Goal: Task Accomplishment & Management: Use online tool/utility

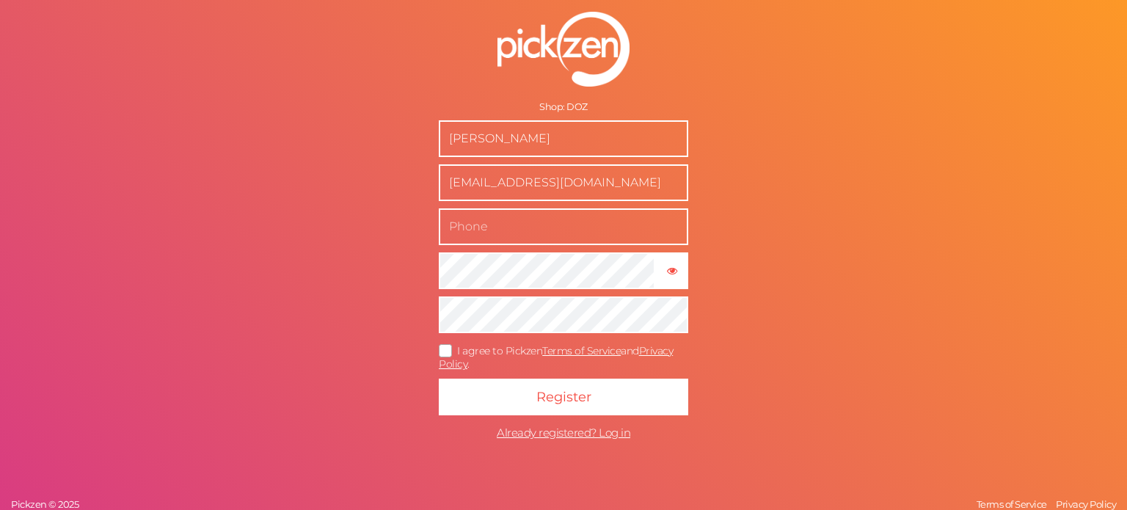
click at [428, 77] on form "Shop: DOZ Jose Argumedo joseargumedo2021@gmail.com × Show password I agree to P…" at bounding box center [563, 229] width 367 height 495
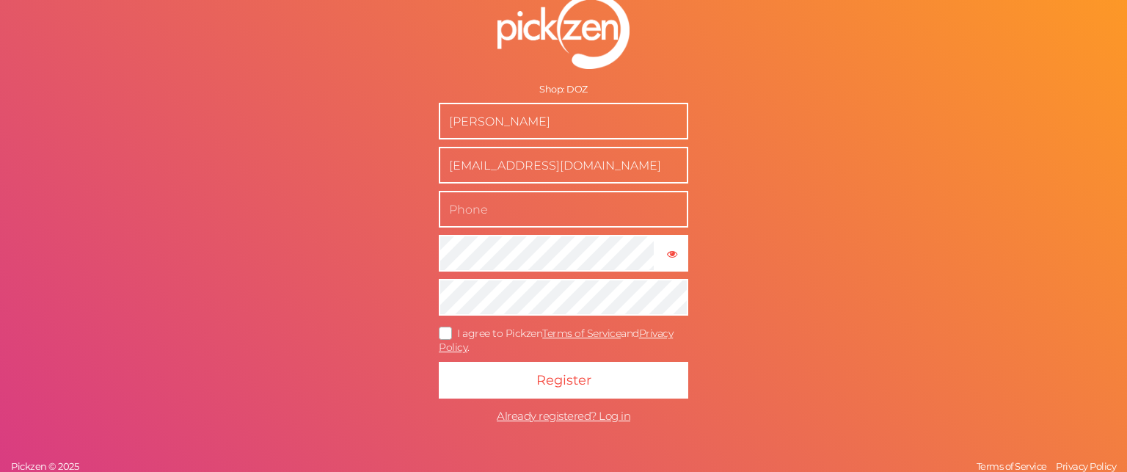
click at [520, 125] on input "Jose Argumedo" at bounding box center [564, 121] width 250 height 37
click at [562, 126] on input "Jose Argumedo" at bounding box center [564, 121] width 250 height 37
click at [505, 123] on input "Jose Argumedo" at bounding box center [564, 121] width 250 height 37
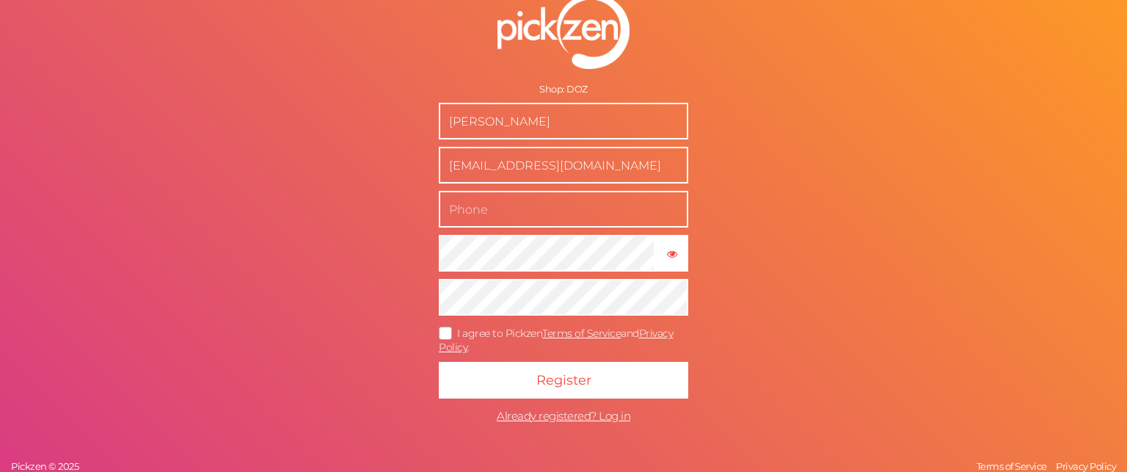
click at [505, 123] on input "Jose Argumedo" at bounding box center [564, 121] width 250 height 37
type input "DOZ"
click at [599, 166] on input "[EMAIL_ADDRESS][DOMAIN_NAME]" at bounding box center [564, 165] width 250 height 37
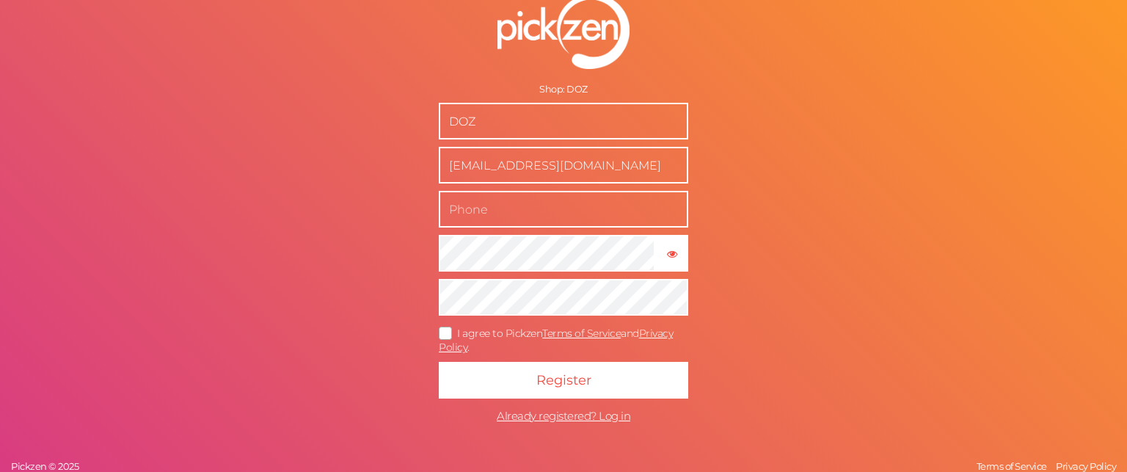
click at [599, 166] on input "[EMAIL_ADDRESS][DOMAIN_NAME]" at bounding box center [564, 165] width 250 height 37
click at [481, 172] on input "[EMAIL_ADDRESS][DOMAIN_NAME]" at bounding box center [564, 165] width 250 height 37
paste input "marneidecaballero04"
click at [481, 172] on input "[EMAIL_ADDRESS][DOMAIN_NAME]" at bounding box center [564, 165] width 250 height 37
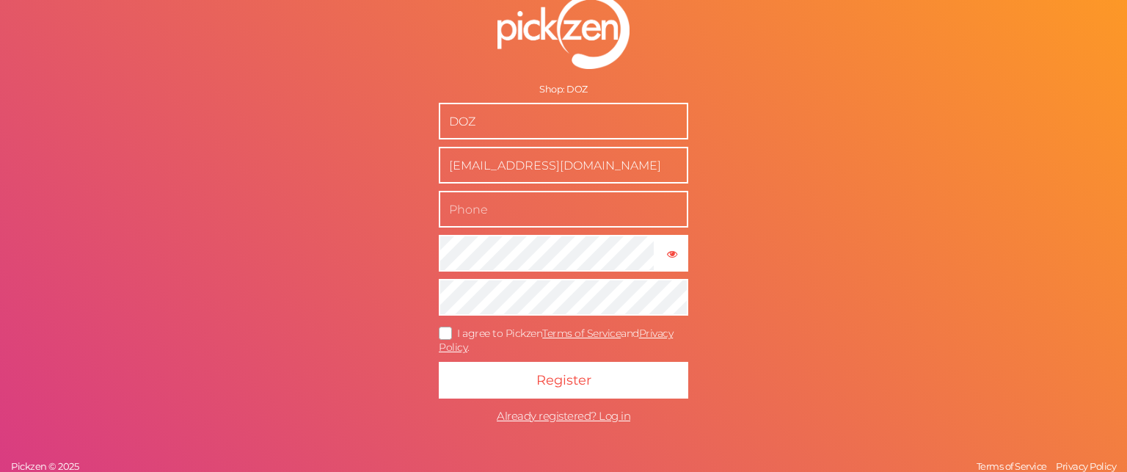
type input "[EMAIL_ADDRESS][DOMAIN_NAME]"
click at [634, 214] on input "text" at bounding box center [564, 209] width 250 height 37
click at [564, 196] on input "text" at bounding box center [564, 209] width 250 height 37
click at [658, 199] on input "text" at bounding box center [564, 209] width 250 height 37
click at [511, 212] on input "553703565" at bounding box center [564, 209] width 250 height 37
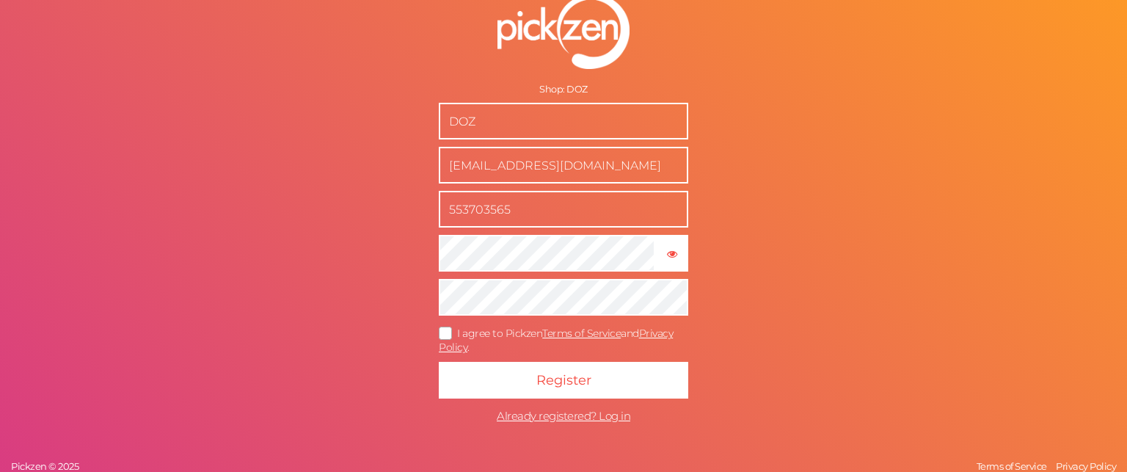
drag, startPoint x: 509, startPoint y: 210, endPoint x: 487, endPoint y: 210, distance: 22.0
click at [487, 210] on input "553703565" at bounding box center [564, 209] width 250 height 37
click at [458, 210] on input "553703565" at bounding box center [564, 209] width 250 height 37
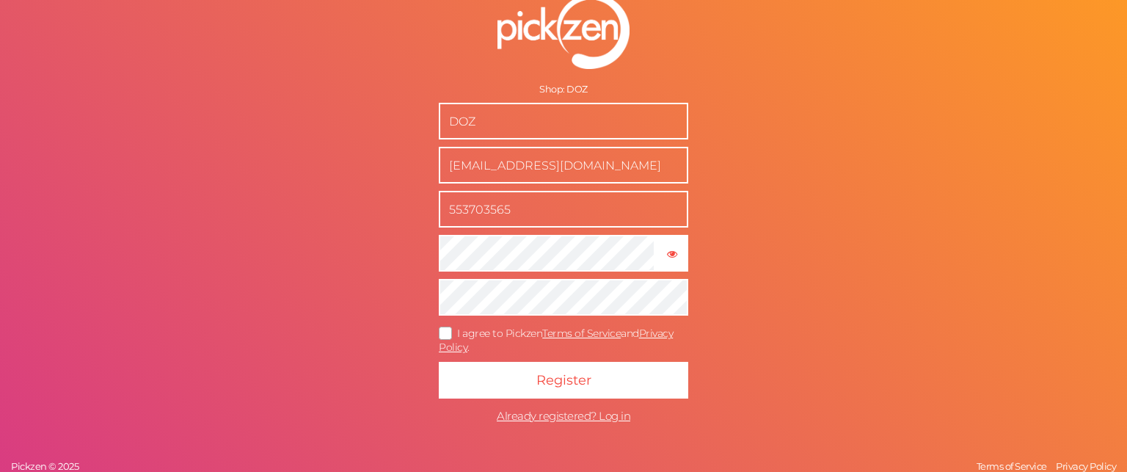
paste input "6556"
type input "5537036556"
click at [674, 256] on icon "button" at bounding box center [672, 254] width 10 height 10
click at [448, 330] on icon at bounding box center [445, 333] width 23 height 8
click at [0, 0] on input "I agree to Pickzen Terms of Service and Privacy Policy ." at bounding box center [0, 0] width 0 height 0
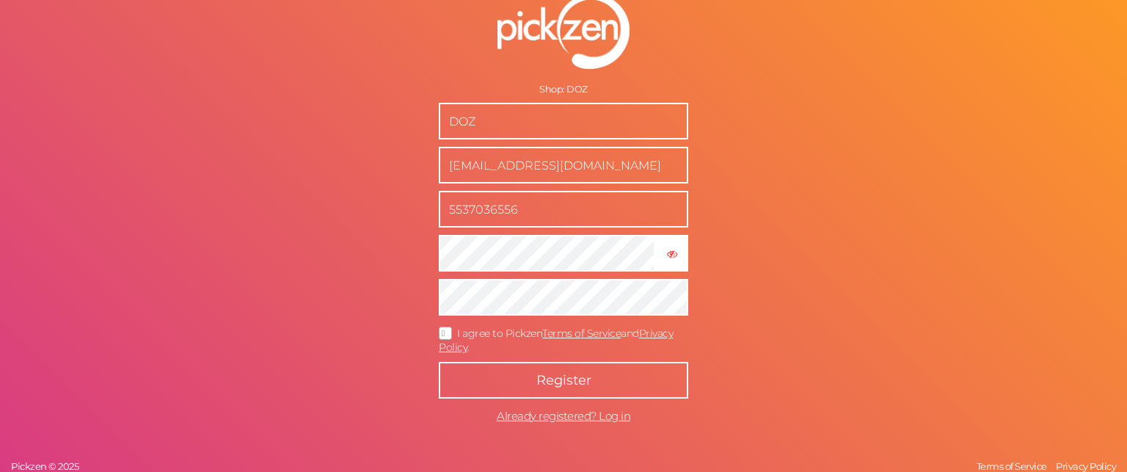
click at [512, 384] on button "Register" at bounding box center [564, 380] width 250 height 37
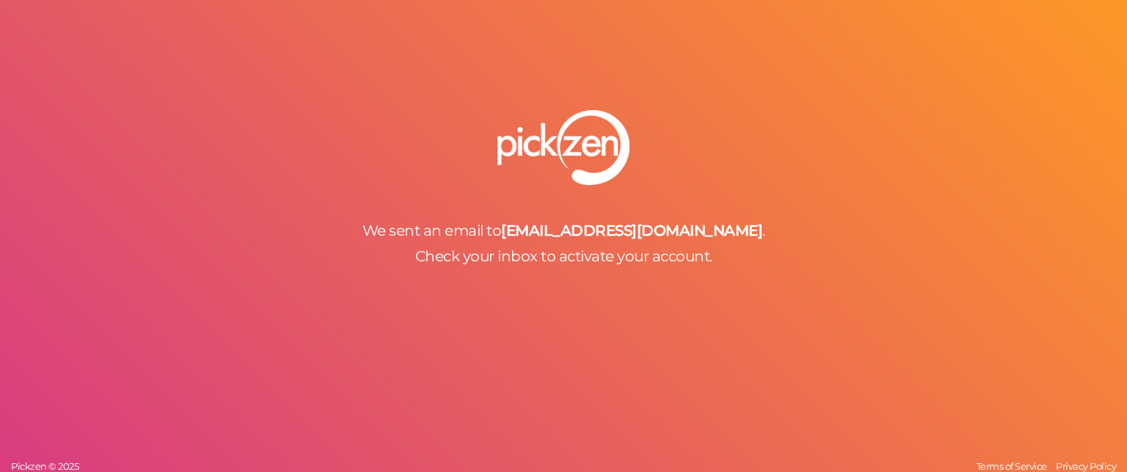
click at [633, 228] on b "[EMAIL_ADDRESS][DOMAIN_NAME]" at bounding box center [631, 231] width 261 height 18
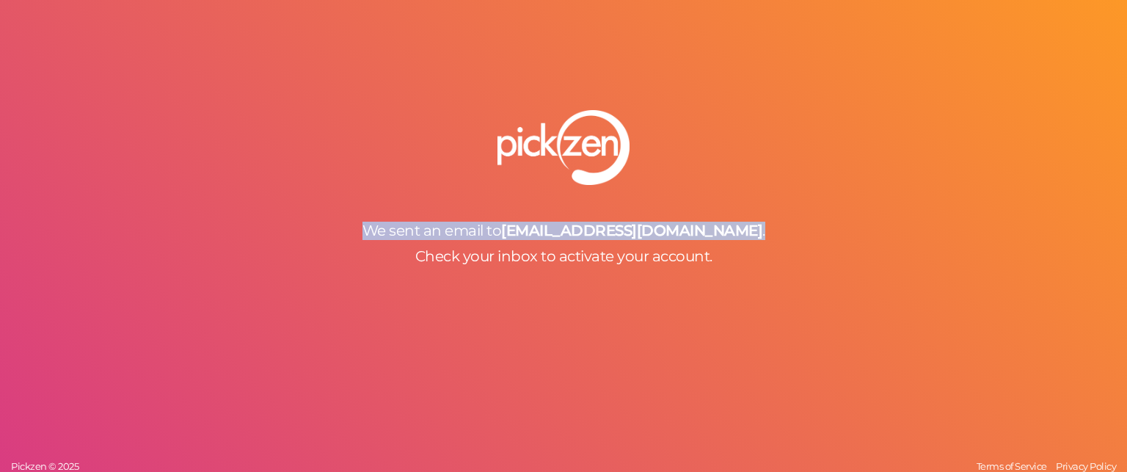
click at [633, 228] on b "[EMAIL_ADDRESS][DOMAIN_NAME]" at bounding box center [631, 231] width 261 height 18
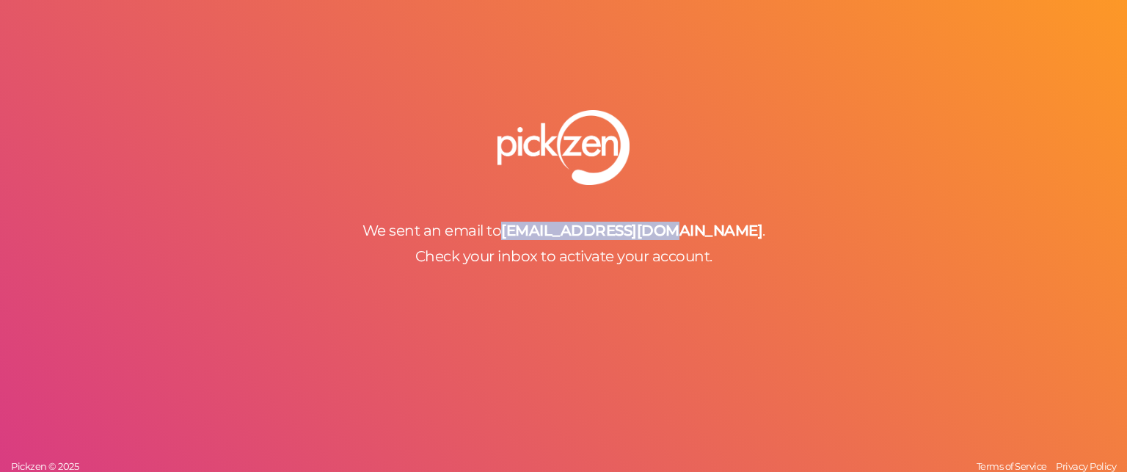
click at [633, 228] on b "[EMAIL_ADDRESS][DOMAIN_NAME]" at bounding box center [631, 231] width 261 height 18
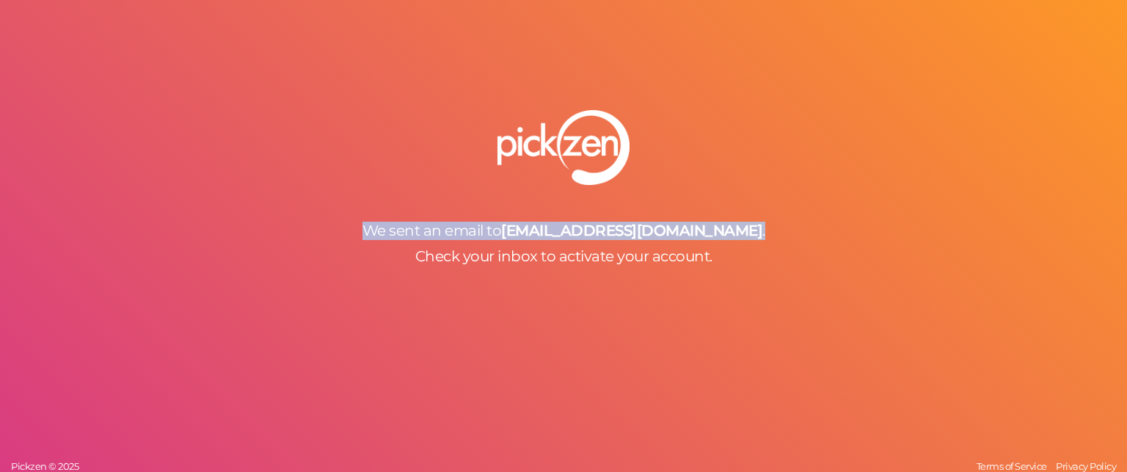
click at [633, 228] on b "[EMAIL_ADDRESS][DOMAIN_NAME]" at bounding box center [631, 231] width 261 height 18
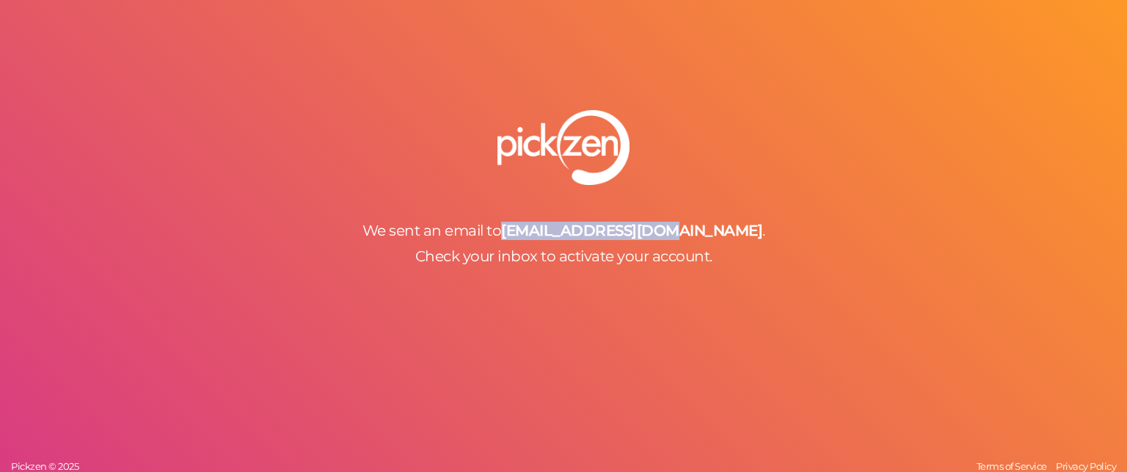
click at [633, 228] on b "[EMAIL_ADDRESS][DOMAIN_NAME]" at bounding box center [631, 231] width 261 height 18
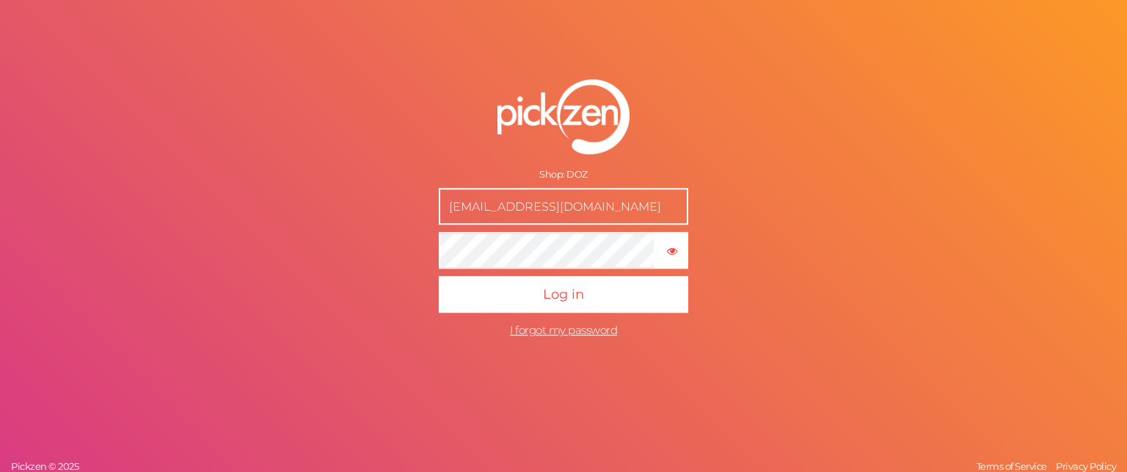
click at [534, 206] on input "[EMAIL_ADDRESS][DOMAIN_NAME]" at bounding box center [564, 206] width 250 height 37
paste input "marneidecaballero04"
type input "[EMAIL_ADDRESS][DOMAIN_NAME]"
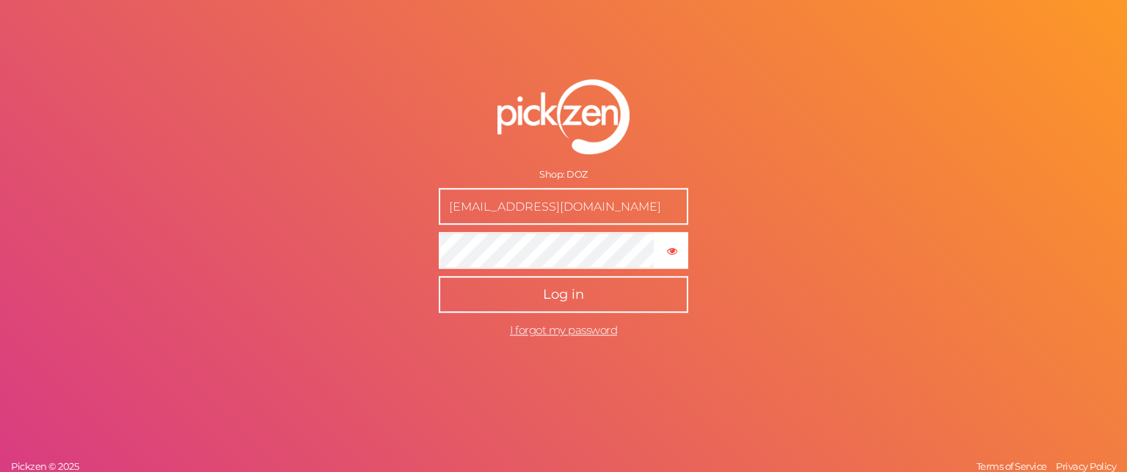
click at [500, 299] on button "Log in" at bounding box center [564, 294] width 250 height 37
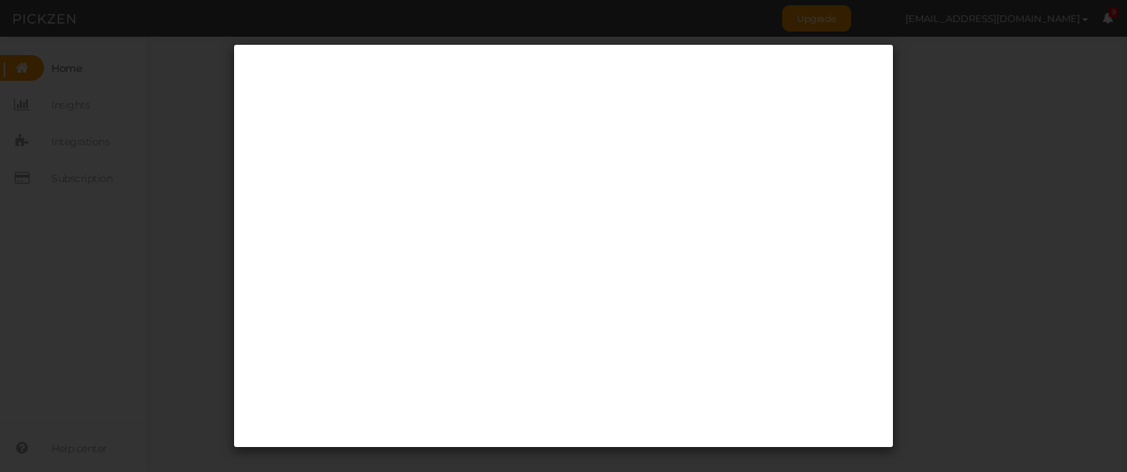
click at [929, 63] on div at bounding box center [563, 236] width 1127 height 472
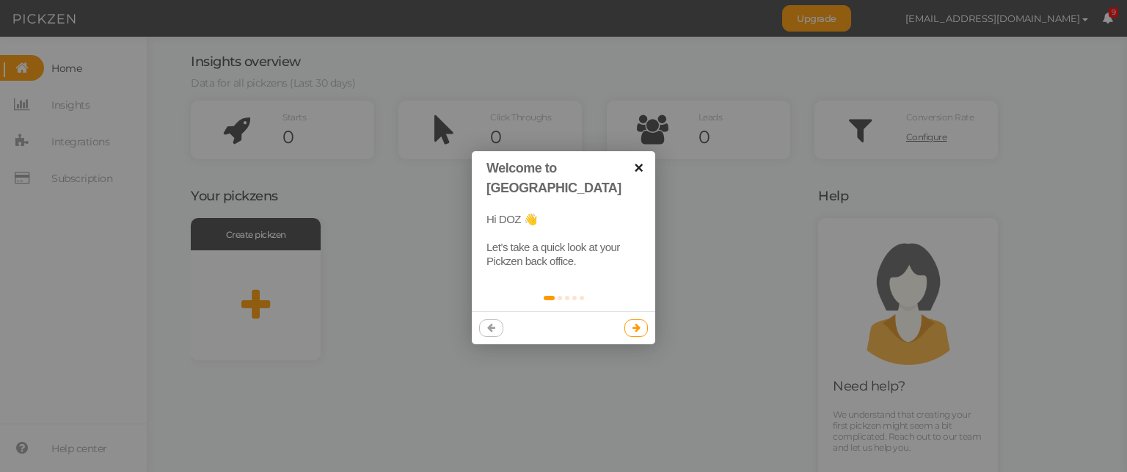
click at [638, 169] on link "×" at bounding box center [638, 167] width 33 height 33
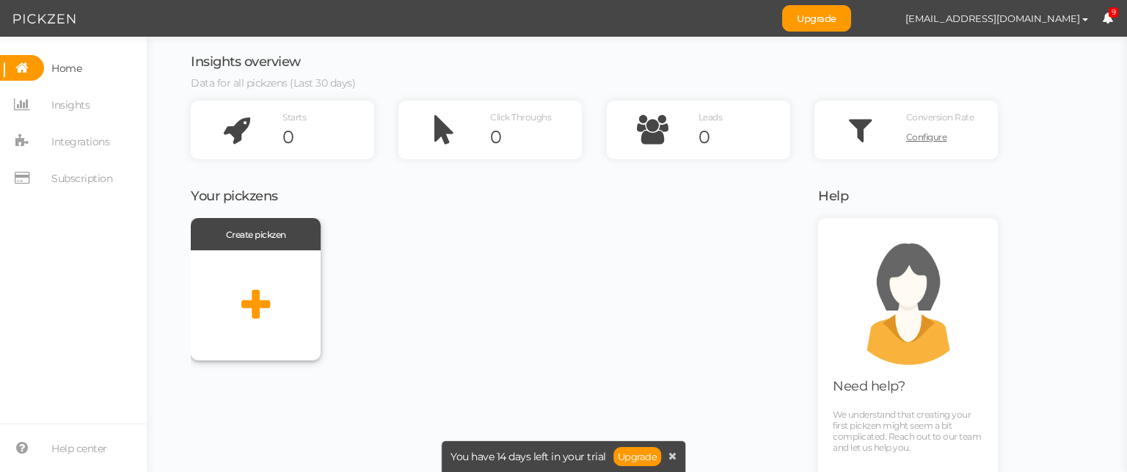
click at [277, 277] on div at bounding box center [256, 305] width 130 height 110
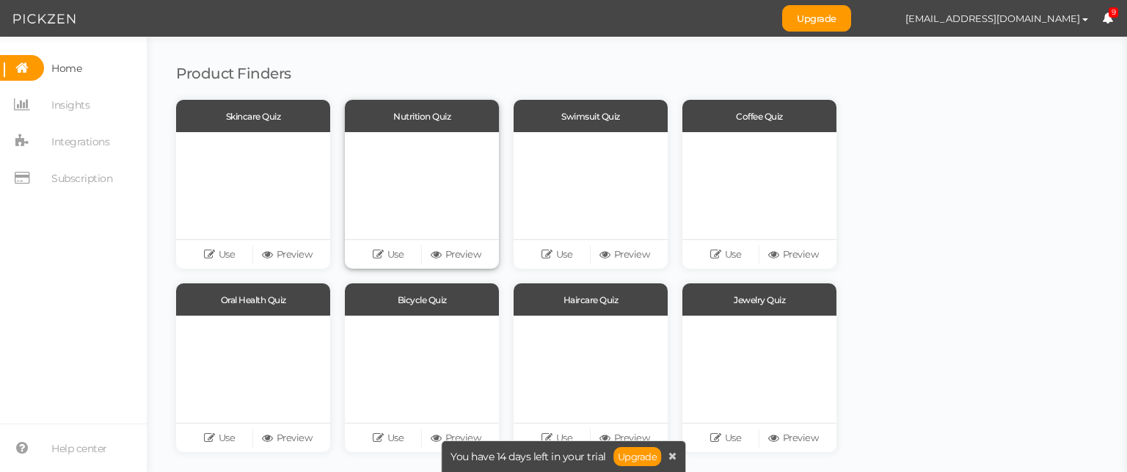
scroll to position [92, 0]
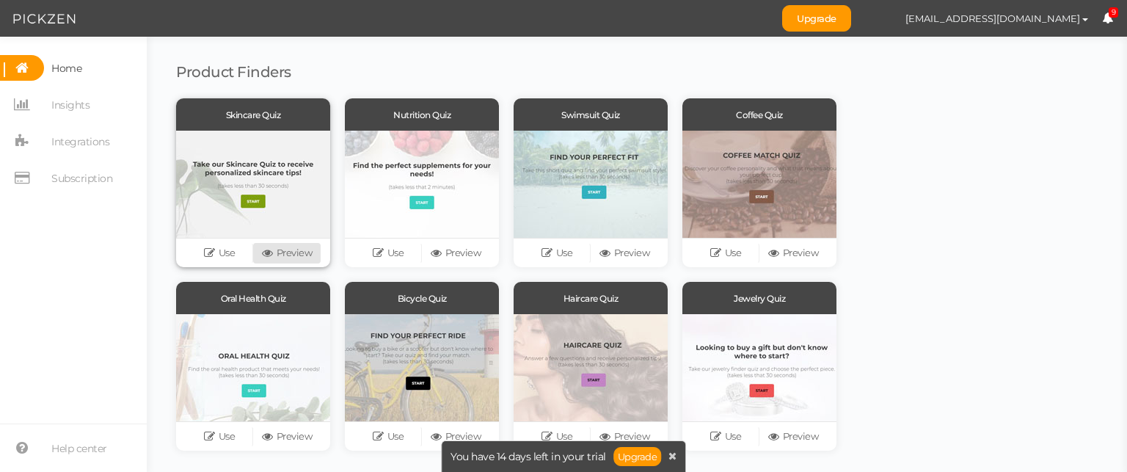
click at [272, 258] on link "Preview" at bounding box center [287, 253] width 68 height 21
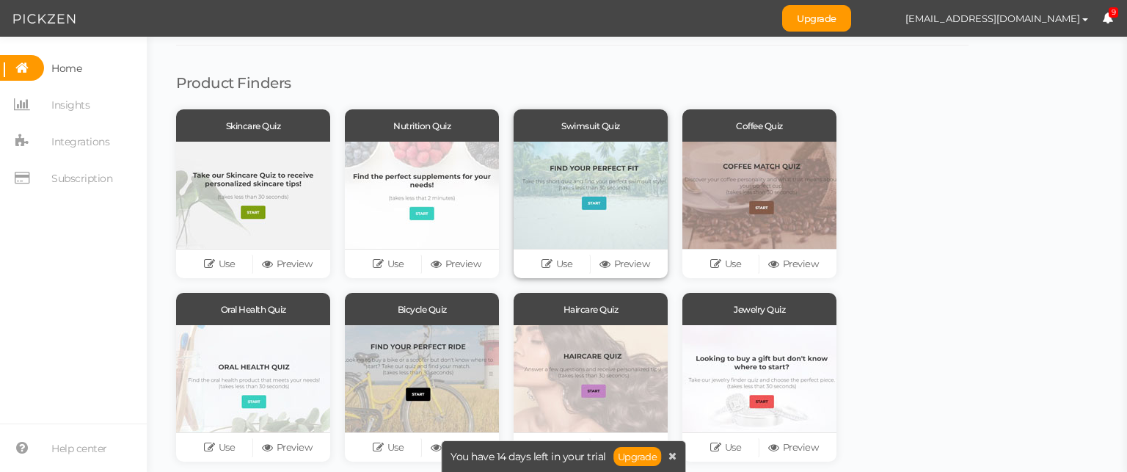
scroll to position [80, 0]
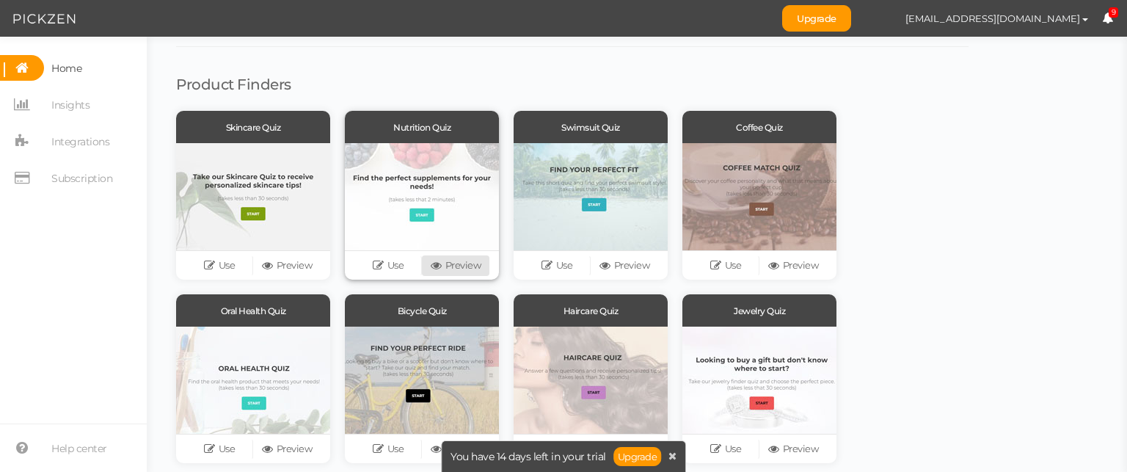
click at [458, 269] on link "Preview" at bounding box center [456, 265] width 68 height 21
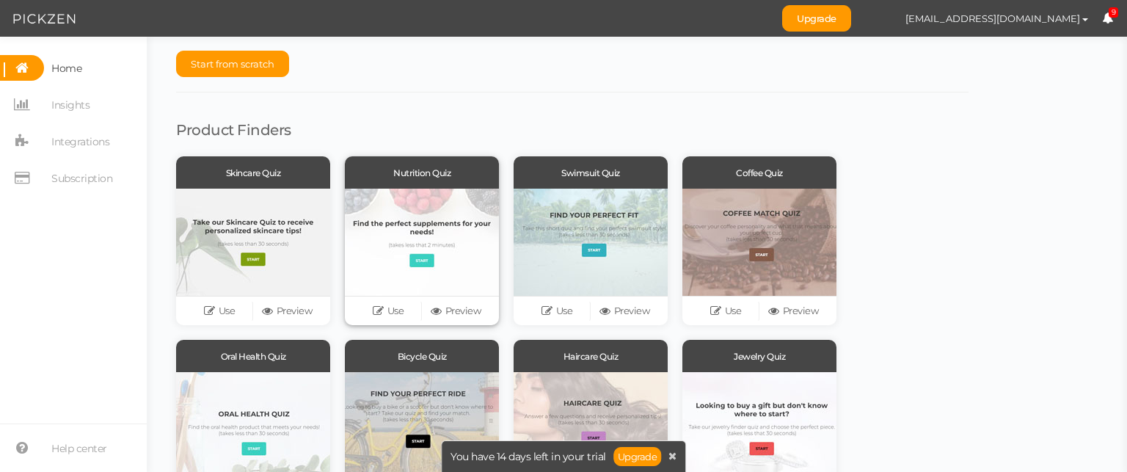
scroll to position [0, 0]
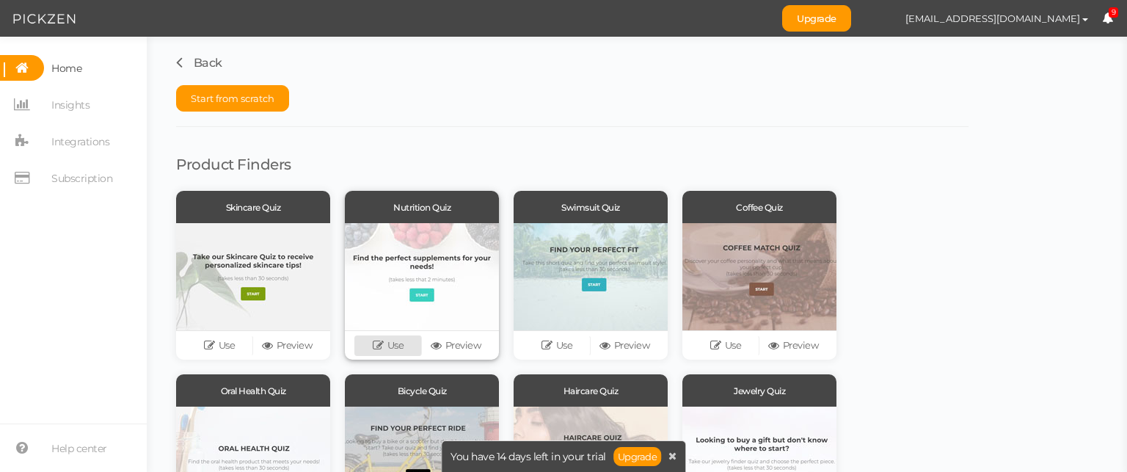
click at [382, 341] on icon at bounding box center [380, 345] width 15 height 11
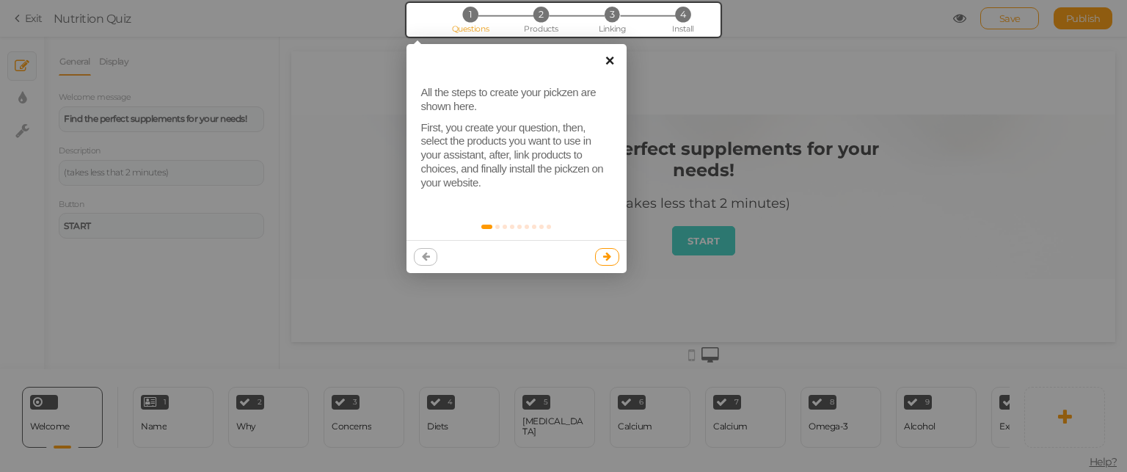
click at [611, 59] on link "×" at bounding box center [610, 60] width 33 height 33
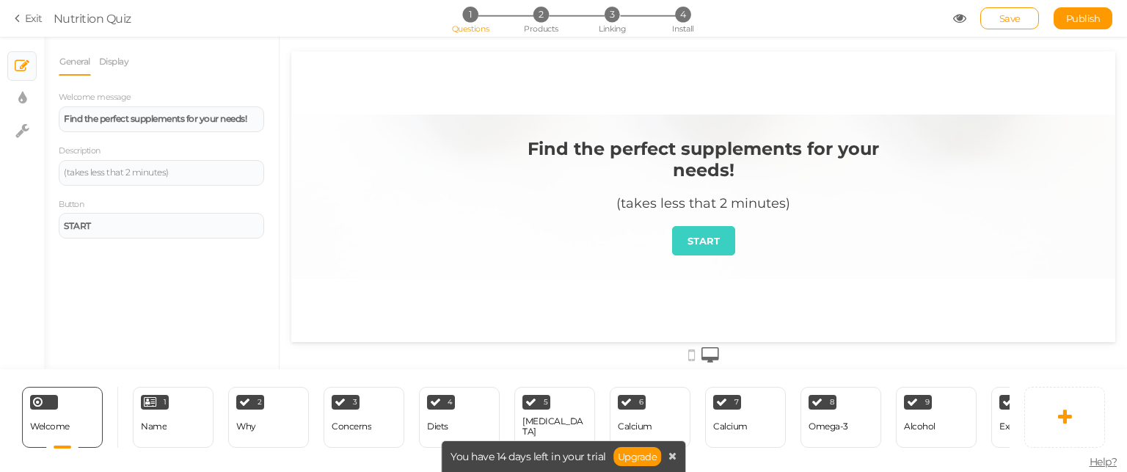
click at [655, 162] on div "Find the perfect supplements for your needs!" at bounding box center [703, 159] width 393 height 43
click at [213, 111] on div "Find the perfect supplements for your needs!" at bounding box center [161, 119] width 205 height 26
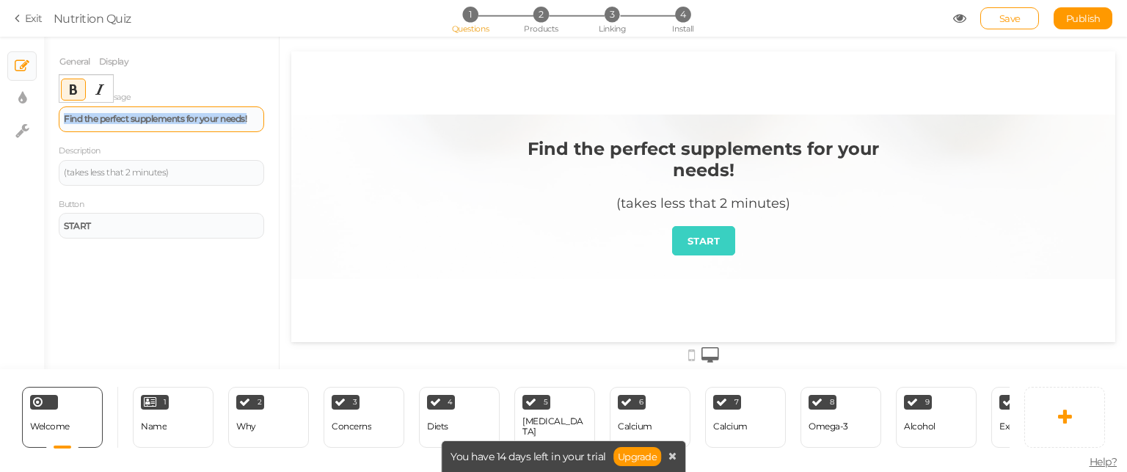
click at [213, 111] on div "Find the perfect supplements for your needs!" at bounding box center [161, 119] width 205 height 26
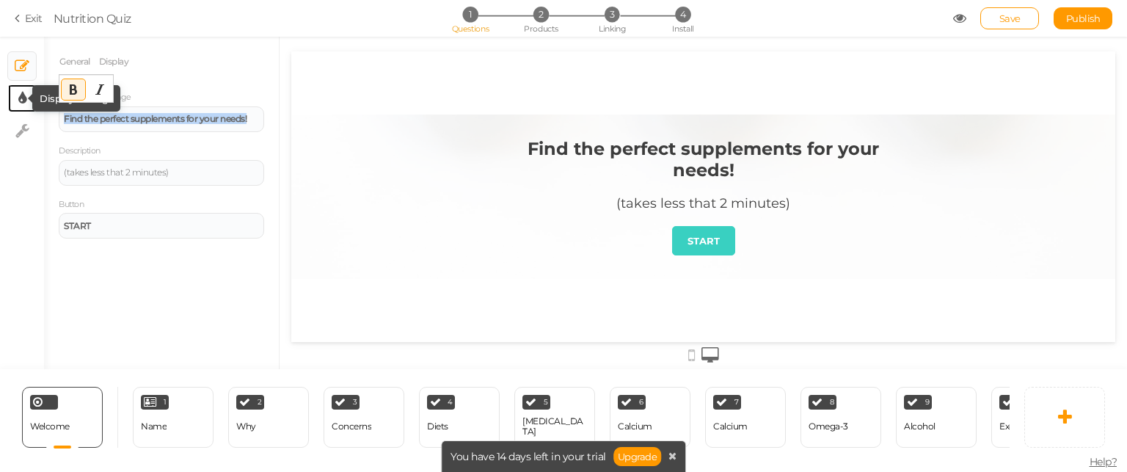
click at [21, 96] on icon at bounding box center [22, 98] width 8 height 15
select select "2"
select select "montserrat"
select select "fade"
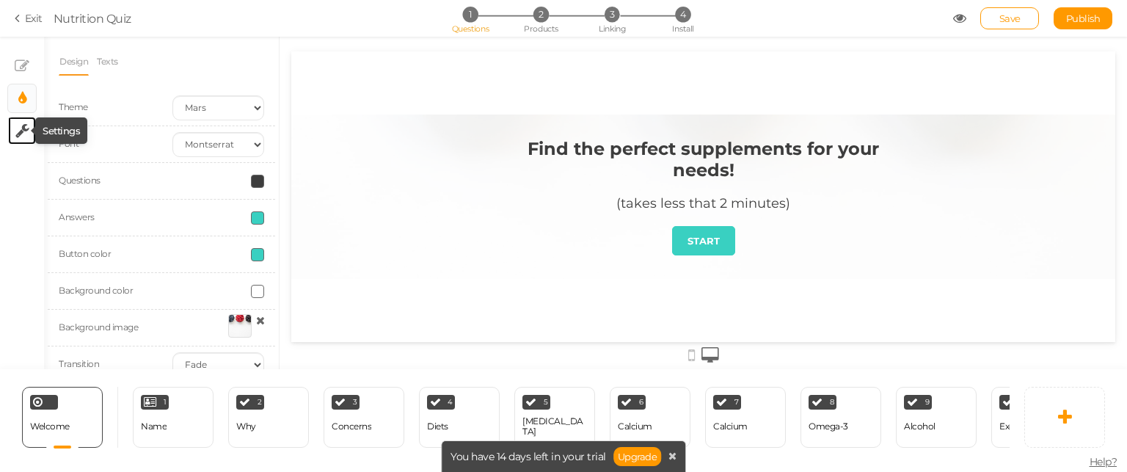
click at [21, 134] on icon at bounding box center [22, 130] width 14 height 15
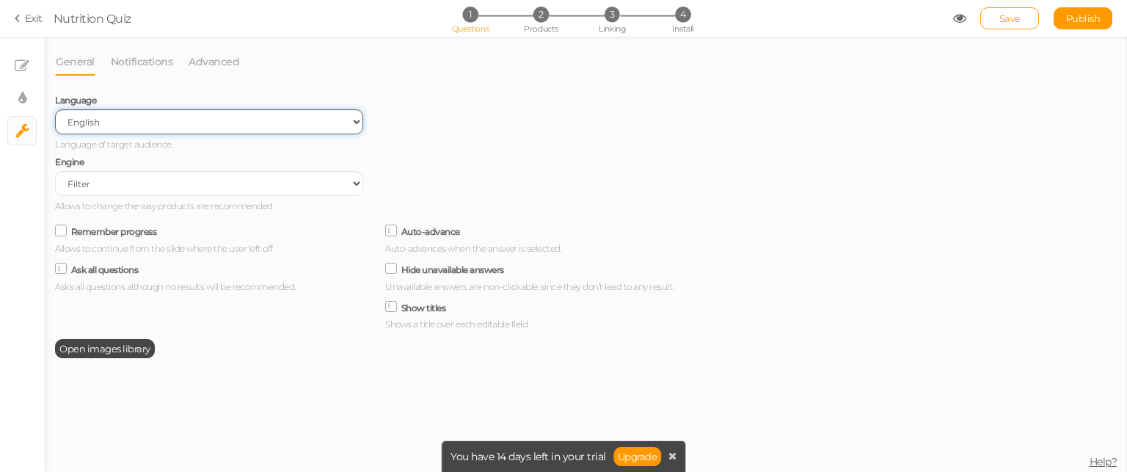
click at [248, 130] on select "Spanish English Portuguese" at bounding box center [209, 121] width 308 height 25
select select "es"
click at [55, 110] on select "Spanish English Portuguese" at bounding box center [209, 121] width 308 height 25
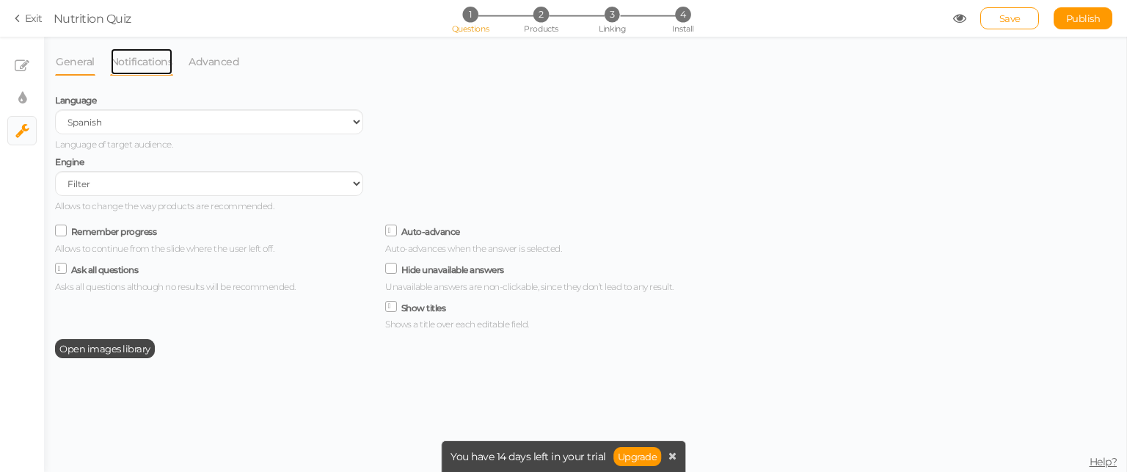
click at [170, 64] on link "Notifications" at bounding box center [142, 62] width 64 height 28
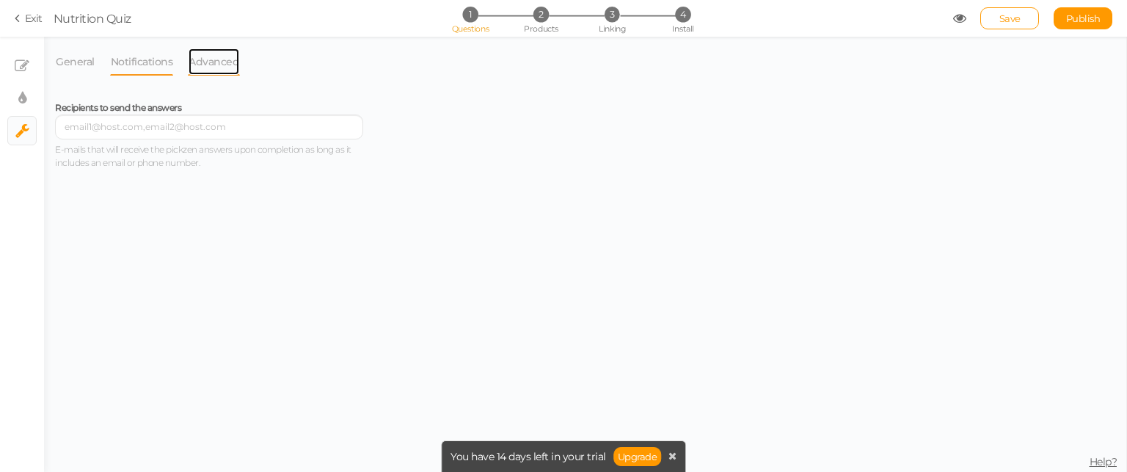
click at [204, 61] on link "Advanced" at bounding box center [214, 62] width 52 height 28
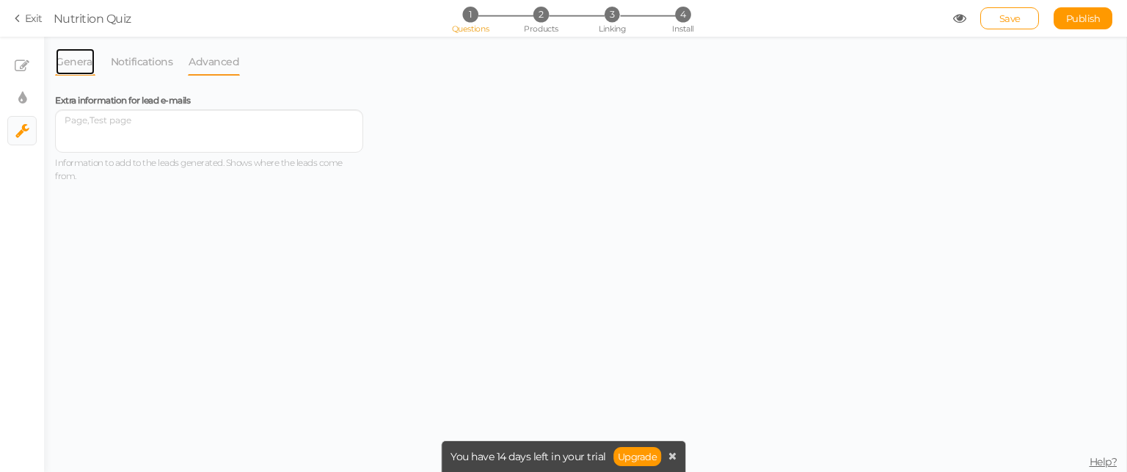
click at [69, 51] on link "General" at bounding box center [75, 62] width 40 height 28
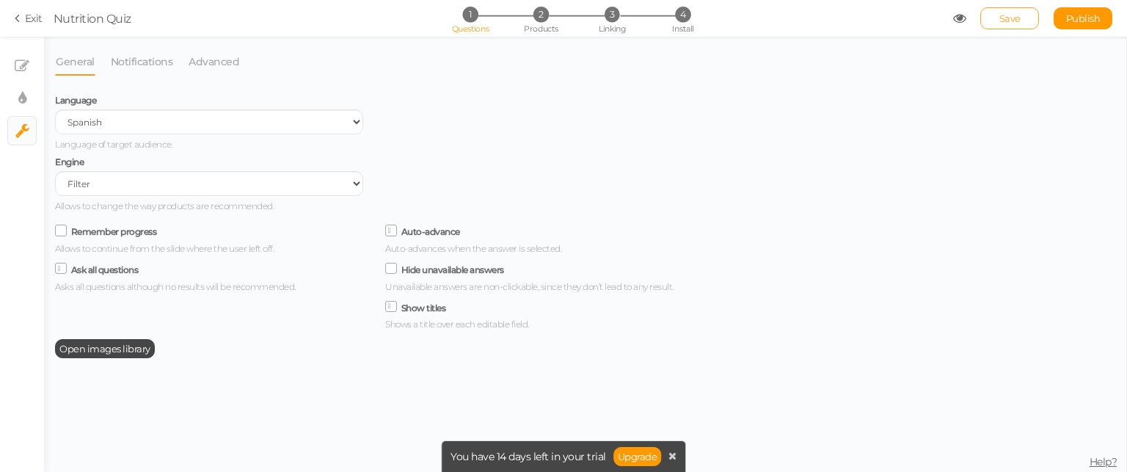
click at [1021, 24] on link "Save" at bounding box center [1009, 18] width 59 height 22
click at [617, 16] on span "3" at bounding box center [612, 14] width 15 height 15
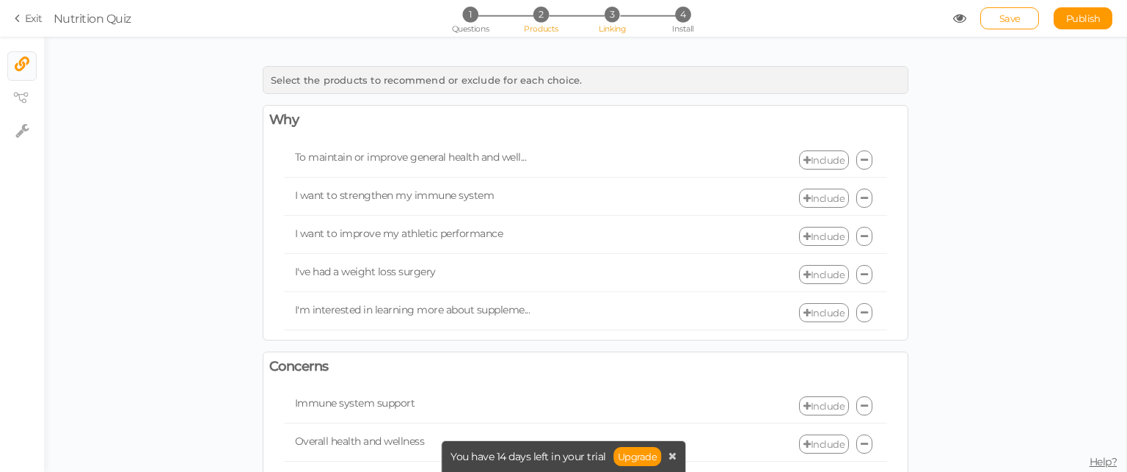
click at [550, 13] on li "2 Products" at bounding box center [541, 14] width 68 height 15
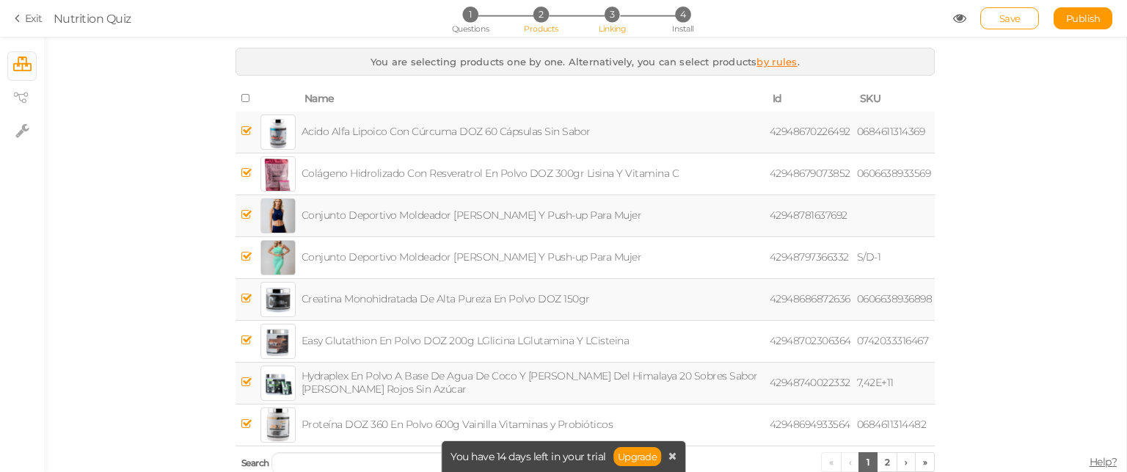
click at [614, 17] on span "3" at bounding box center [612, 14] width 15 height 15
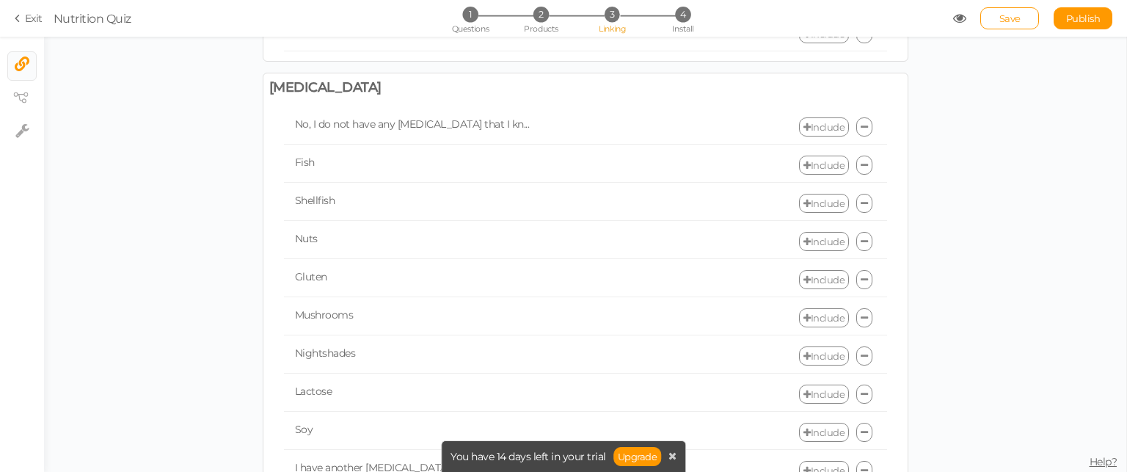
scroll to position [1083, 0]
click at [32, 20] on link "Exit" at bounding box center [29, 18] width 28 height 15
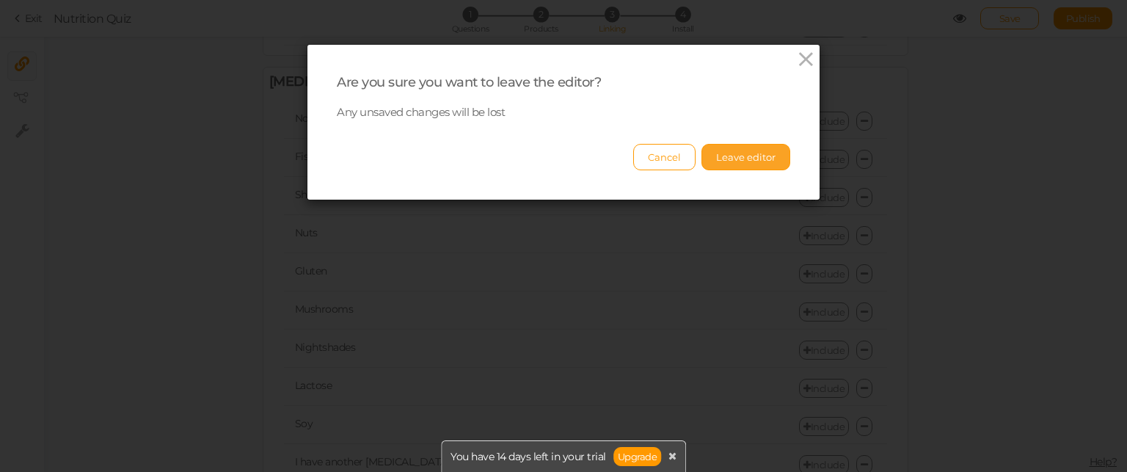
click at [716, 159] on button "Leave editor" at bounding box center [746, 157] width 89 height 26
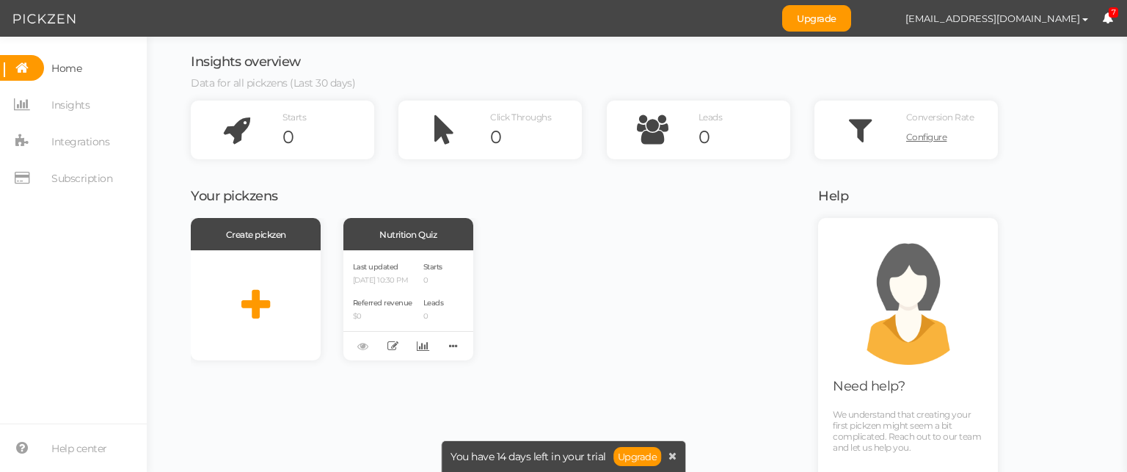
click at [63, 76] on span "Home" at bounding box center [66, 68] width 30 height 23
click at [86, 147] on span "Integrations" at bounding box center [80, 141] width 58 height 23
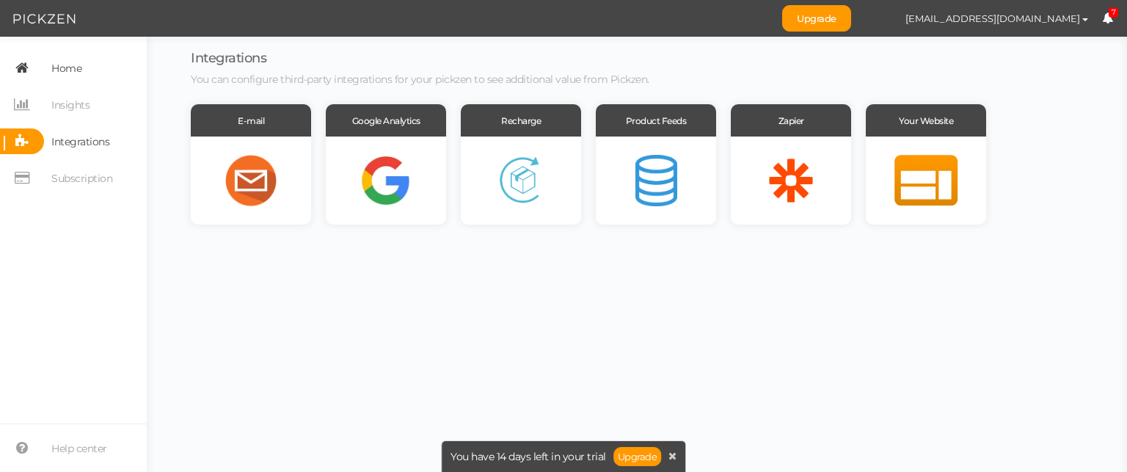
click at [68, 66] on span "Home" at bounding box center [66, 68] width 30 height 23
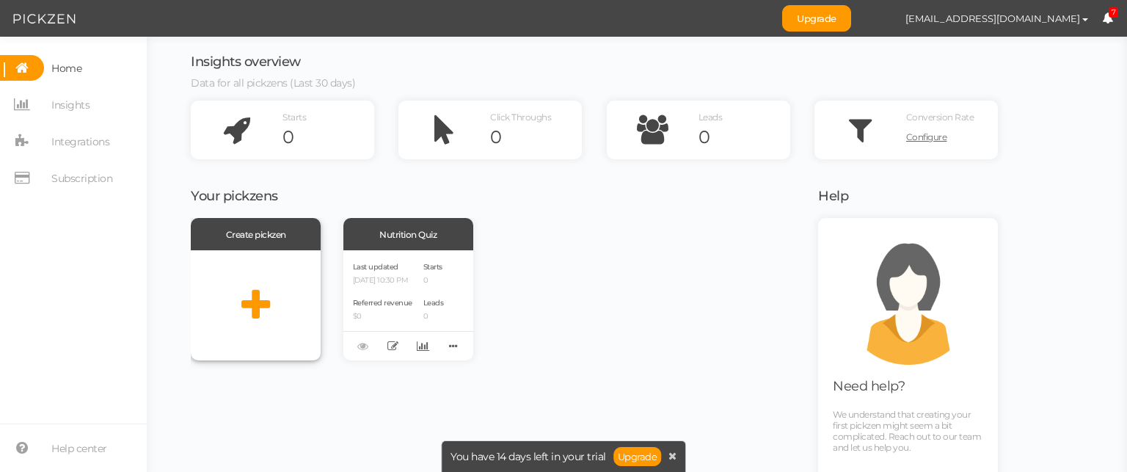
click at [285, 295] on div at bounding box center [256, 305] width 130 height 110
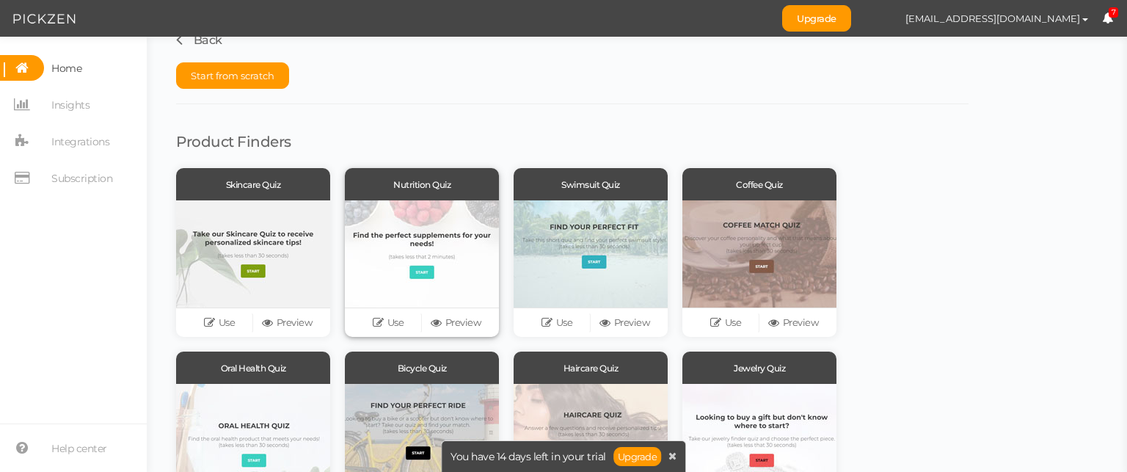
scroll to position [6, 0]
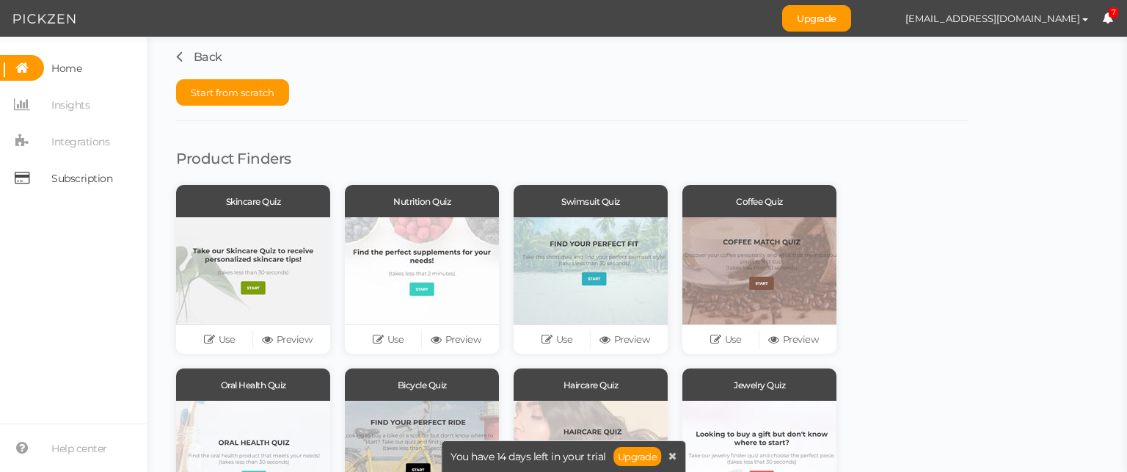
click at [121, 182] on link "Subscription" at bounding box center [73, 178] width 147 height 26
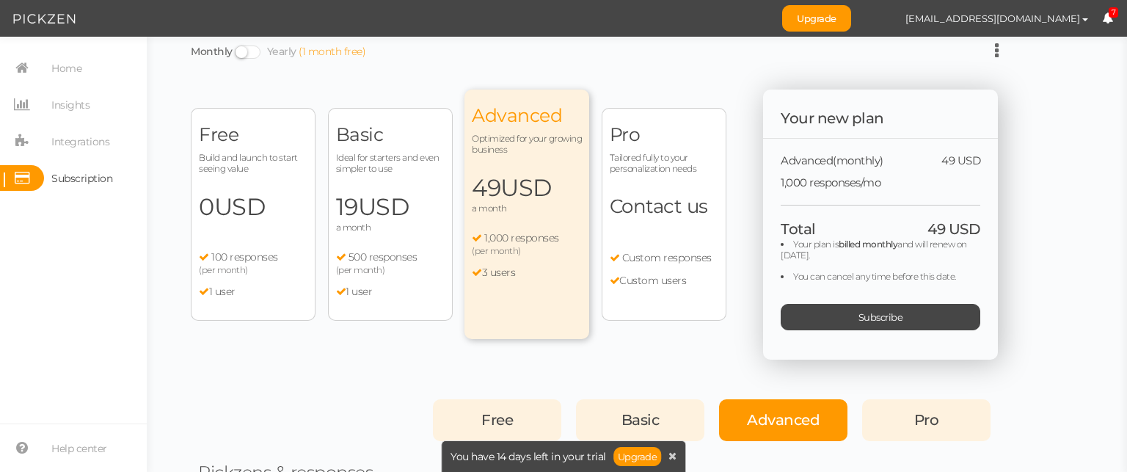
click at [289, 288] on li "1 user" at bounding box center [253, 291] width 109 height 13
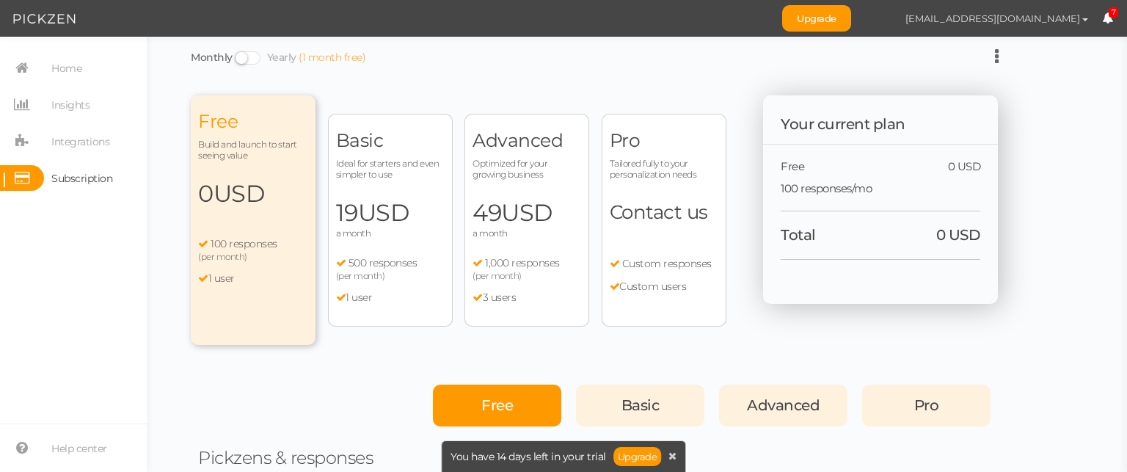
click at [1009, 7] on button "[EMAIL_ADDRESS][DOMAIN_NAME]" at bounding box center [997, 18] width 211 height 25
click at [60, 69] on span "Home" at bounding box center [66, 68] width 30 height 23
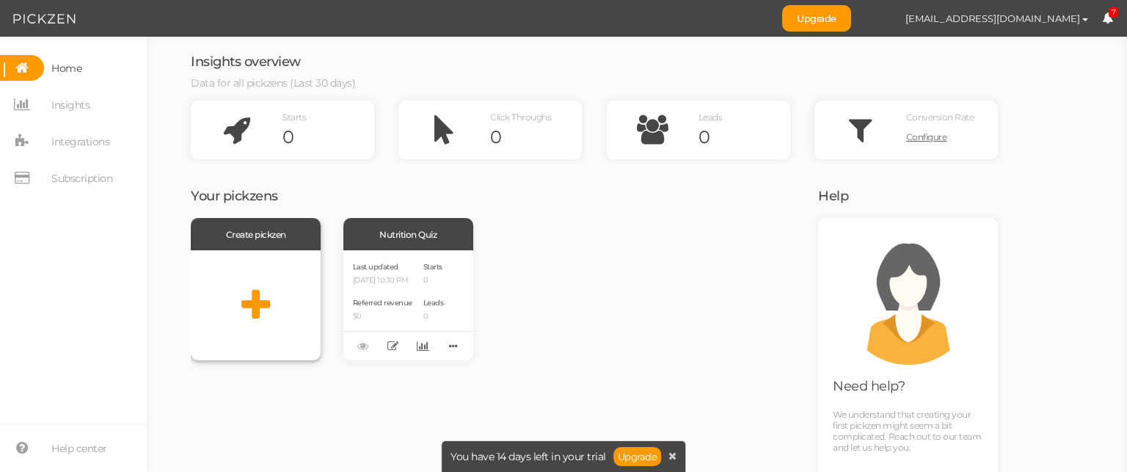
click at [263, 303] on icon at bounding box center [255, 305] width 29 height 37
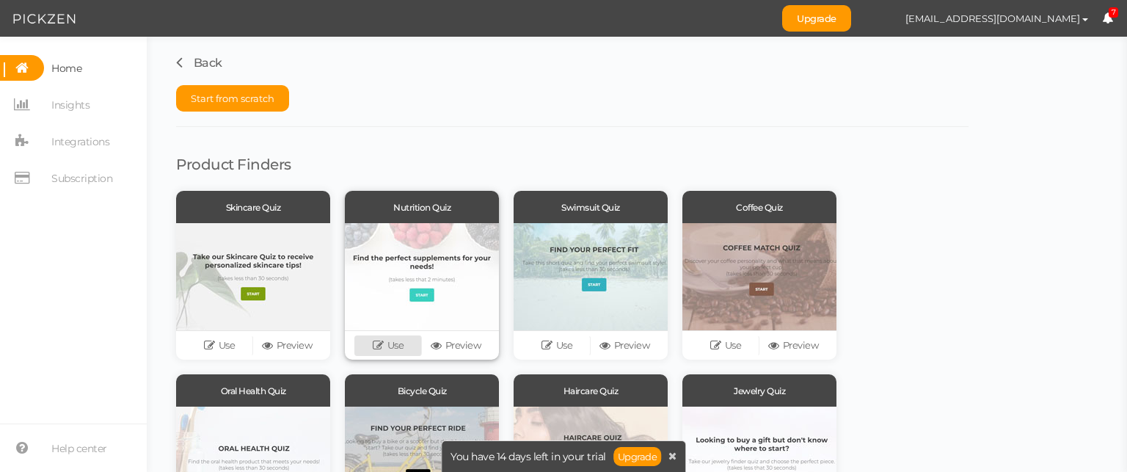
click at [387, 345] on link "Use" at bounding box center [388, 345] width 68 height 21
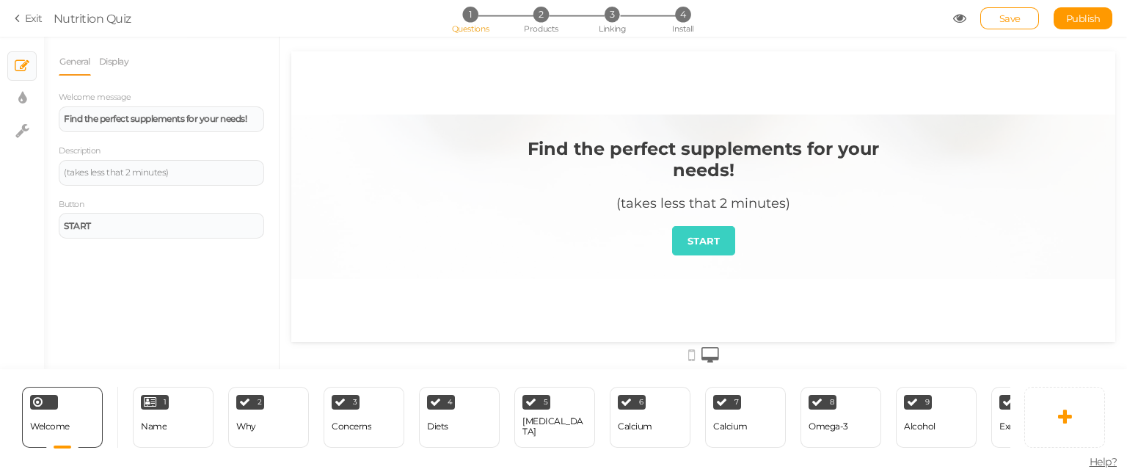
click at [26, 21] on link "Exit" at bounding box center [29, 18] width 28 height 15
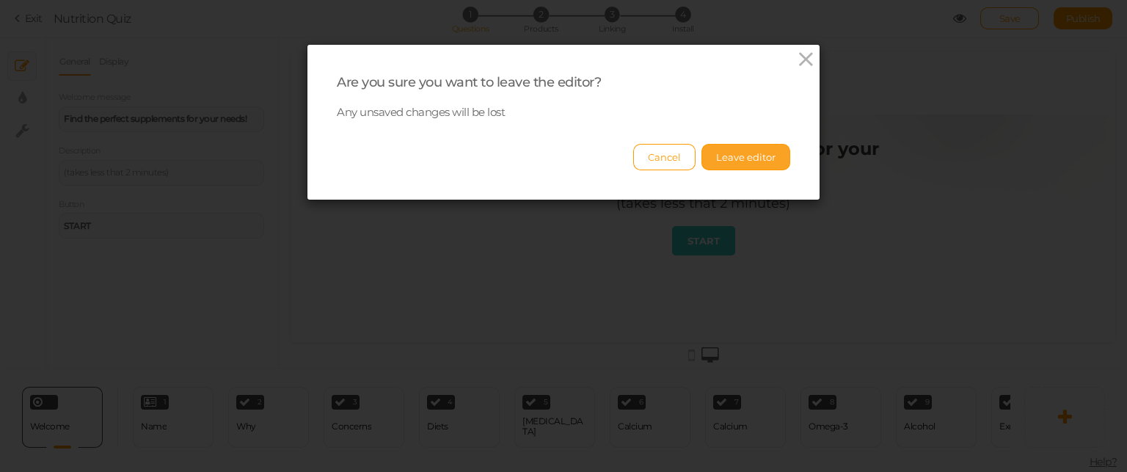
click at [735, 157] on button "Leave editor" at bounding box center [746, 157] width 89 height 26
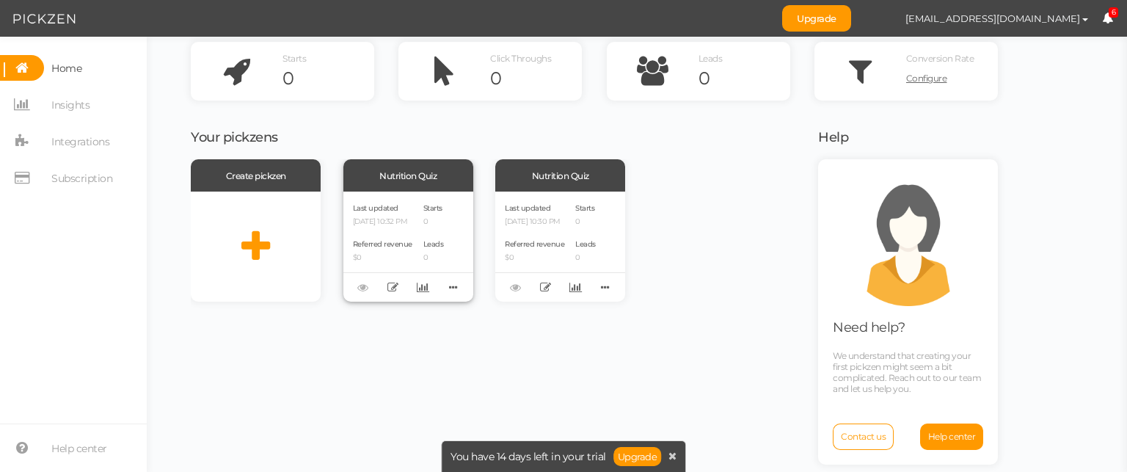
scroll to position [62, 0]
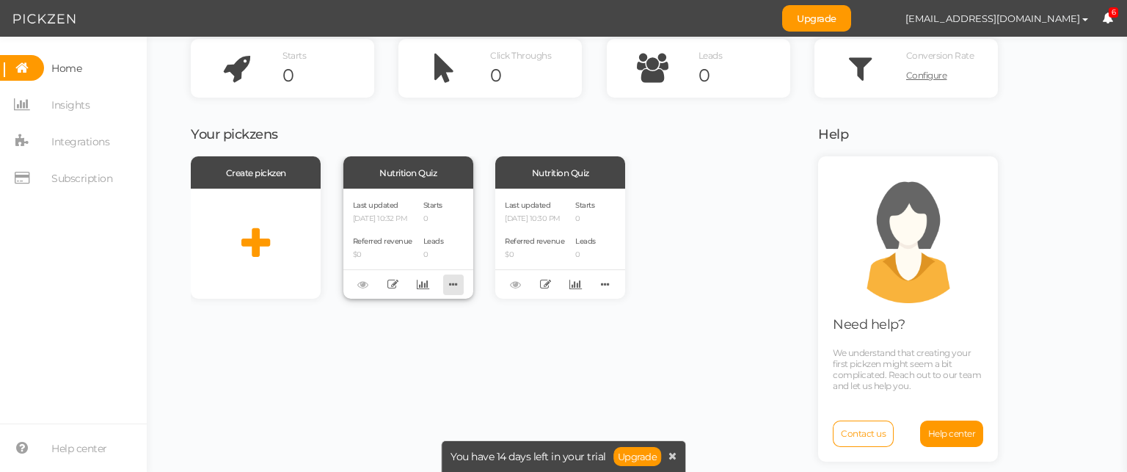
click at [458, 283] on icon at bounding box center [453, 284] width 21 height 23
click at [381, 307] on span "Delete" at bounding box center [390, 307] width 26 height 11
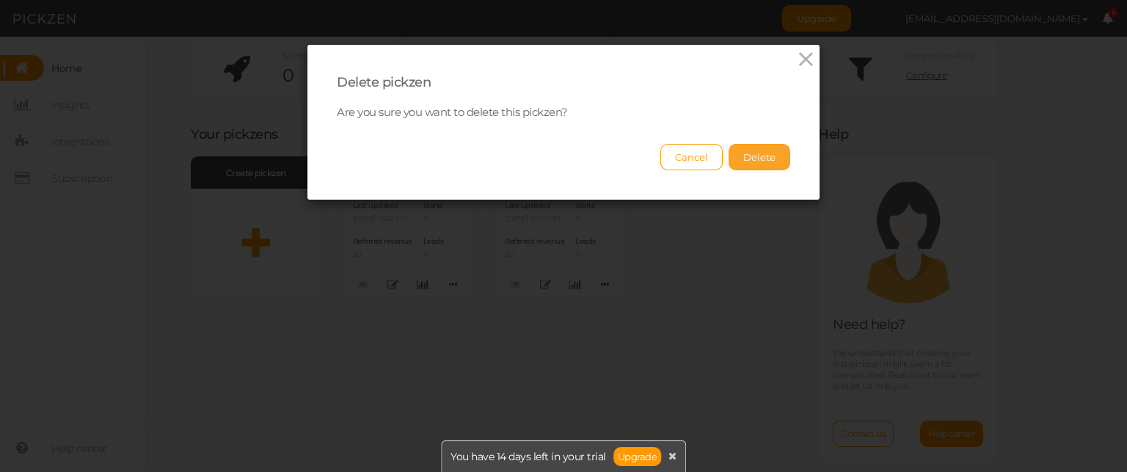
click at [751, 151] on button "Delete" at bounding box center [760, 157] width 62 height 26
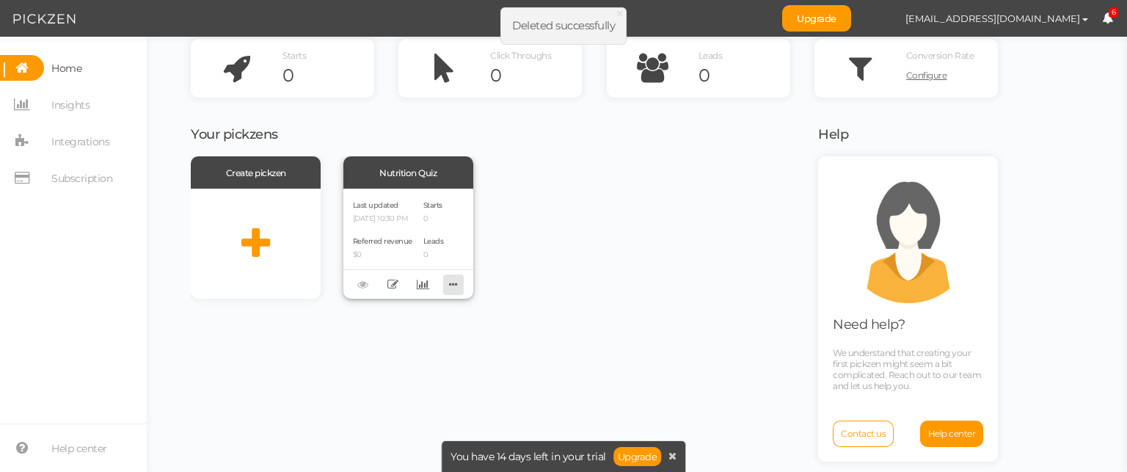
click at [454, 283] on icon at bounding box center [453, 284] width 21 height 23
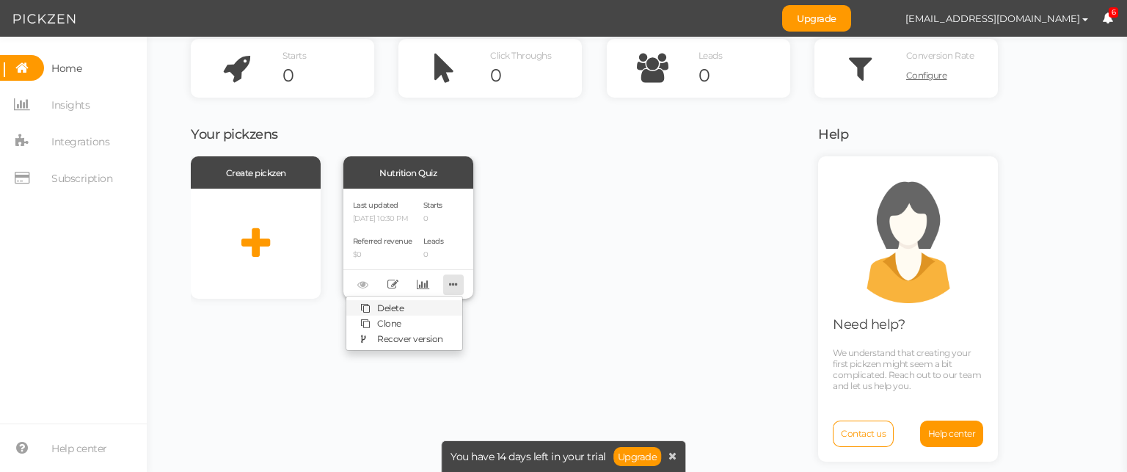
click at [419, 306] on link "Delete" at bounding box center [404, 307] width 116 height 15
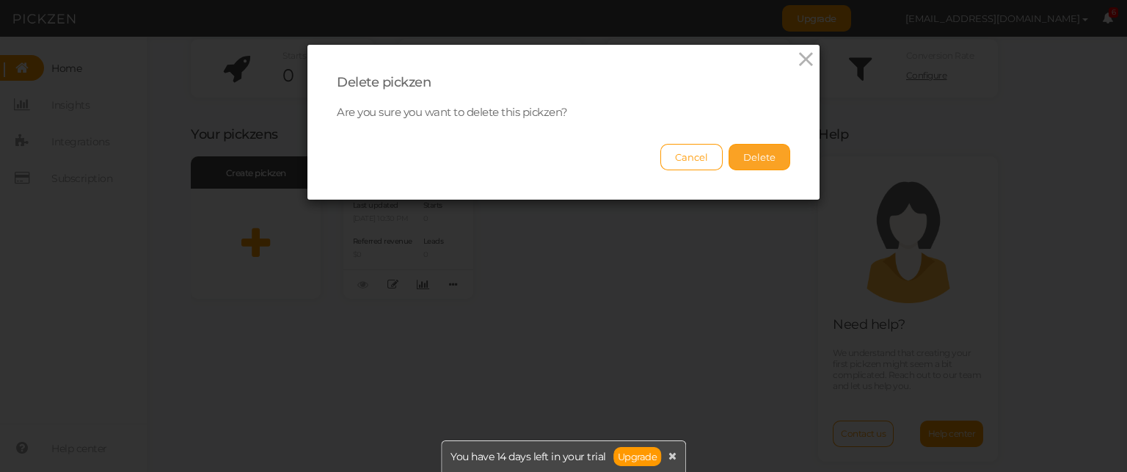
click at [758, 164] on button "Delete" at bounding box center [760, 157] width 62 height 26
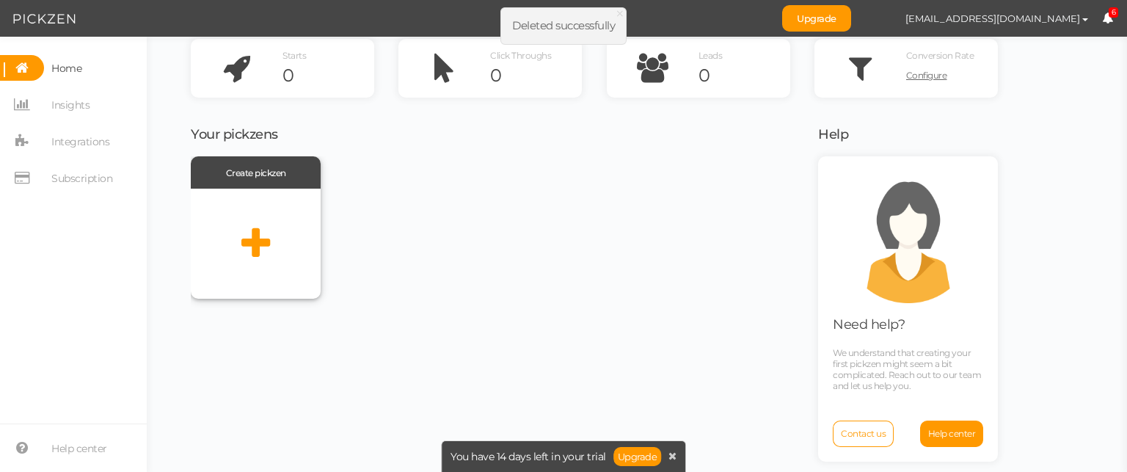
click at [265, 270] on div at bounding box center [256, 244] width 130 height 110
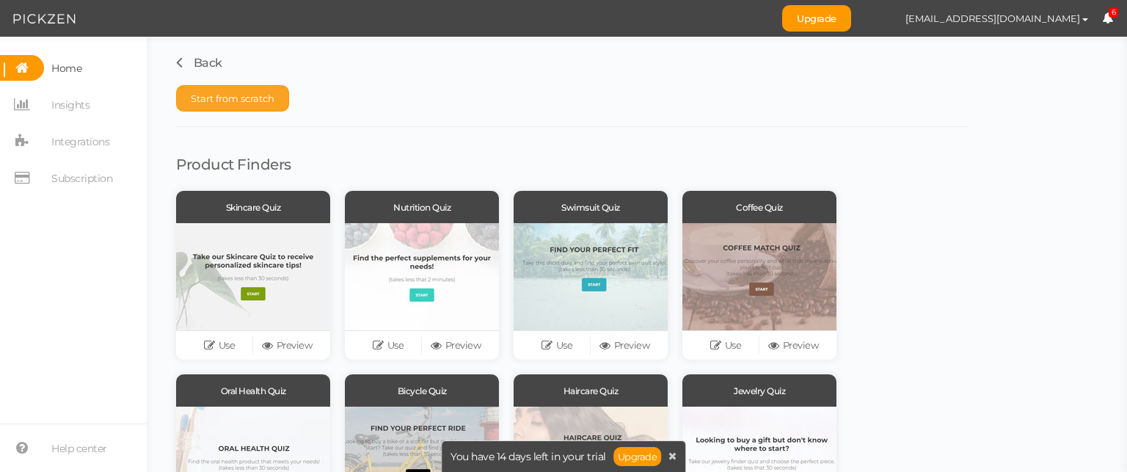
click at [246, 99] on span "Start from scratch" at bounding box center [233, 98] width 84 height 12
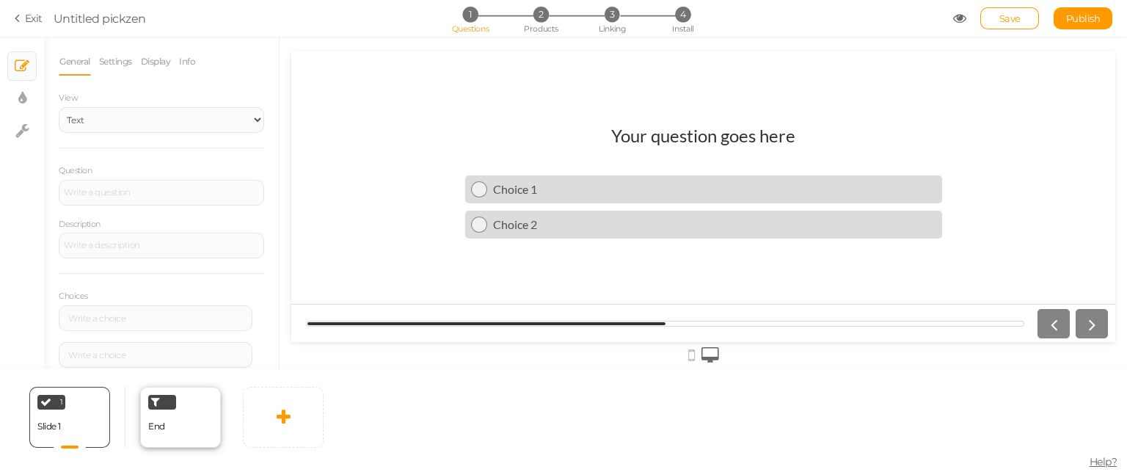
click at [211, 418] on div "End" at bounding box center [180, 417] width 81 height 61
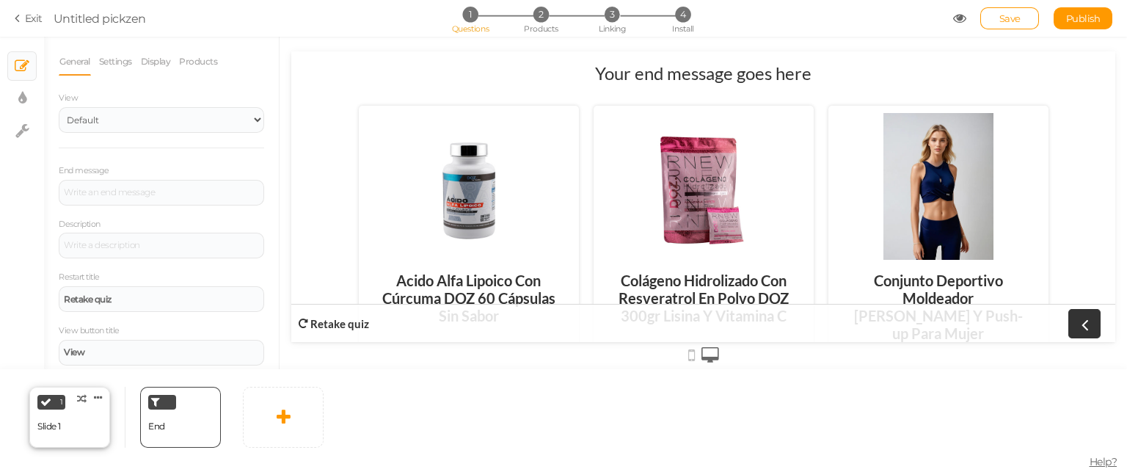
click at [61, 429] on div "1 Slide 1 × Define the conditions to show this slide. Clone Change type Delete" at bounding box center [69, 417] width 81 height 61
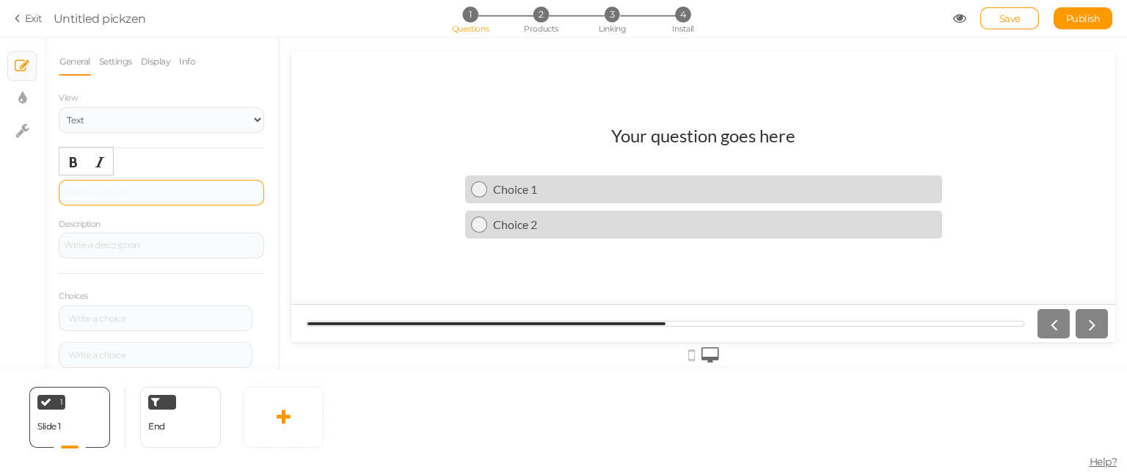
click at [217, 198] on div at bounding box center [161, 193] width 205 height 26
click at [625, 137] on h1 "Your question goes here" at bounding box center [703, 143] width 184 height 36
click at [528, 25] on span "Products" at bounding box center [541, 28] width 34 height 10
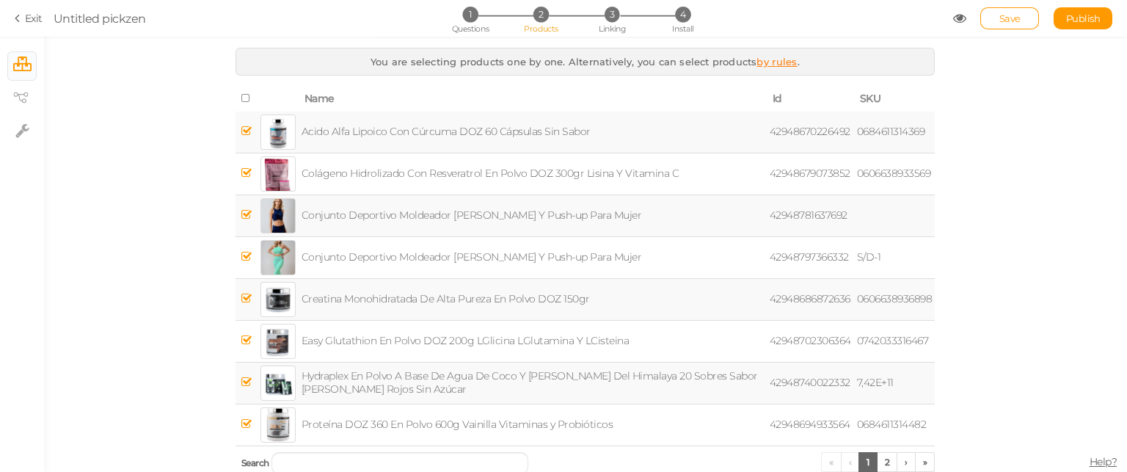
click at [241, 220] on icon at bounding box center [246, 214] width 10 height 11
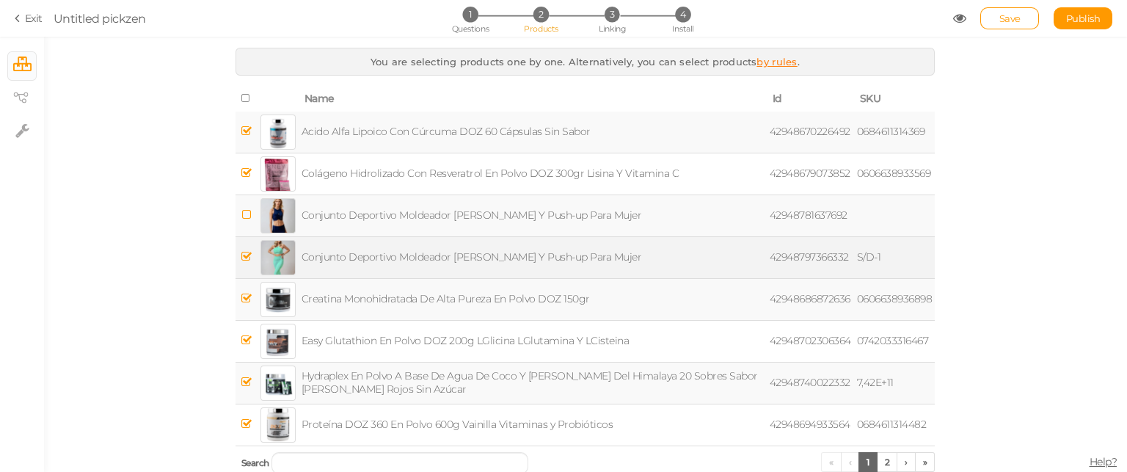
click at [244, 255] on icon at bounding box center [246, 256] width 10 height 11
click at [481, 28] on span "Questions" at bounding box center [470, 28] width 37 height 10
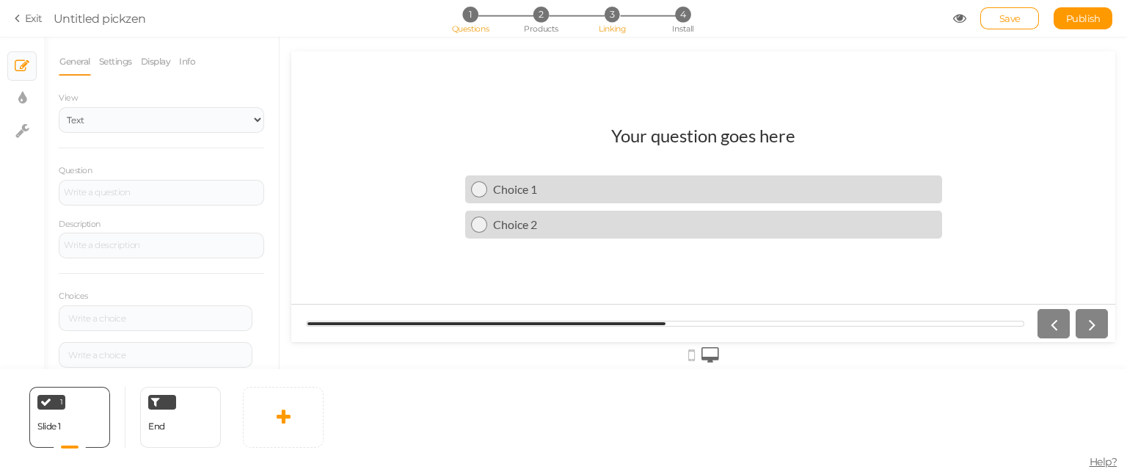
click at [600, 12] on li "3 Linking" at bounding box center [612, 14] width 68 height 15
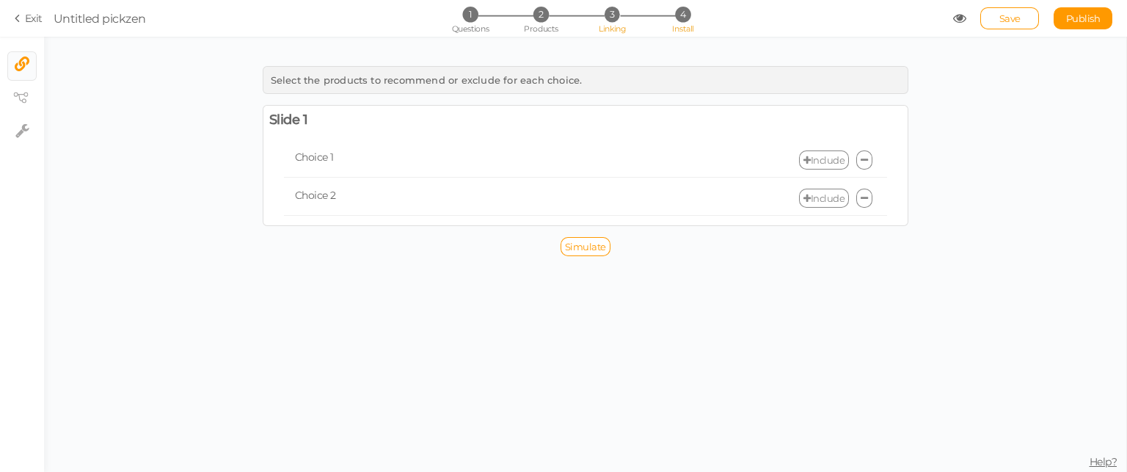
click at [676, 15] on span "4" at bounding box center [682, 14] width 15 height 15
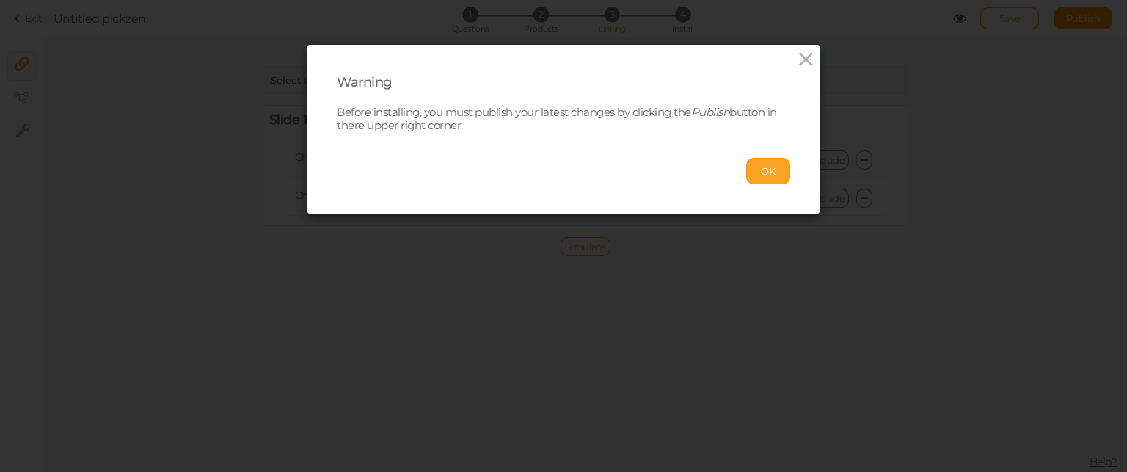
click at [754, 174] on button "OK" at bounding box center [768, 171] width 44 height 26
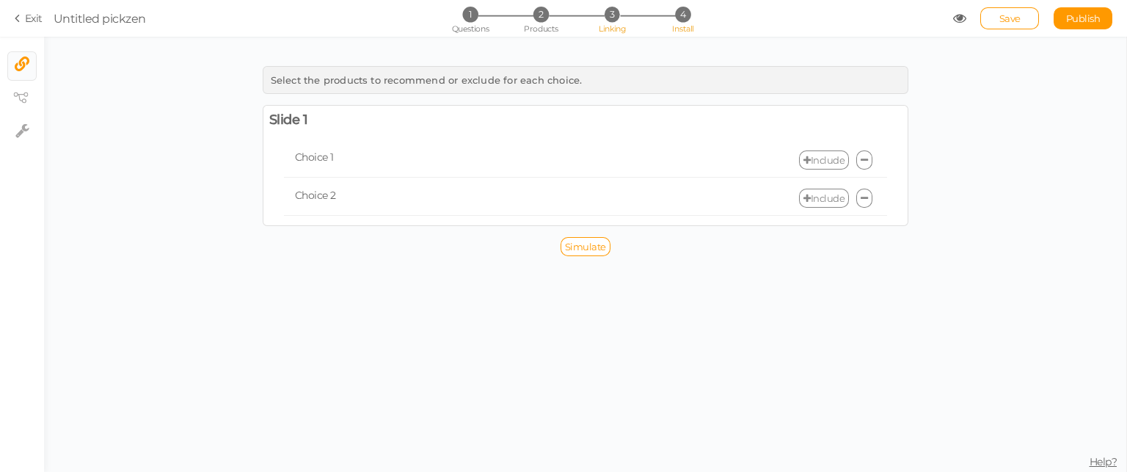
click at [686, 29] on span "Install" at bounding box center [682, 28] width 21 height 10
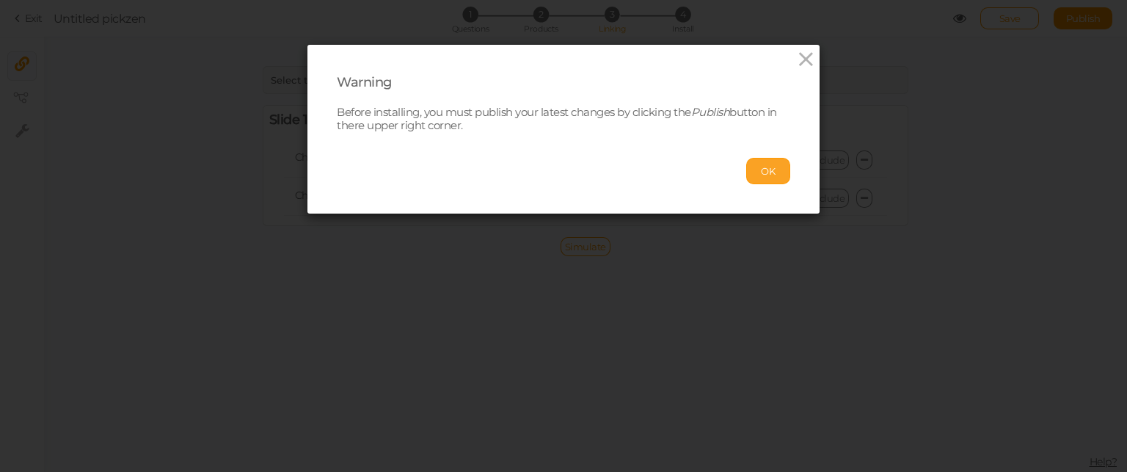
click at [763, 169] on button "OK" at bounding box center [768, 171] width 44 height 26
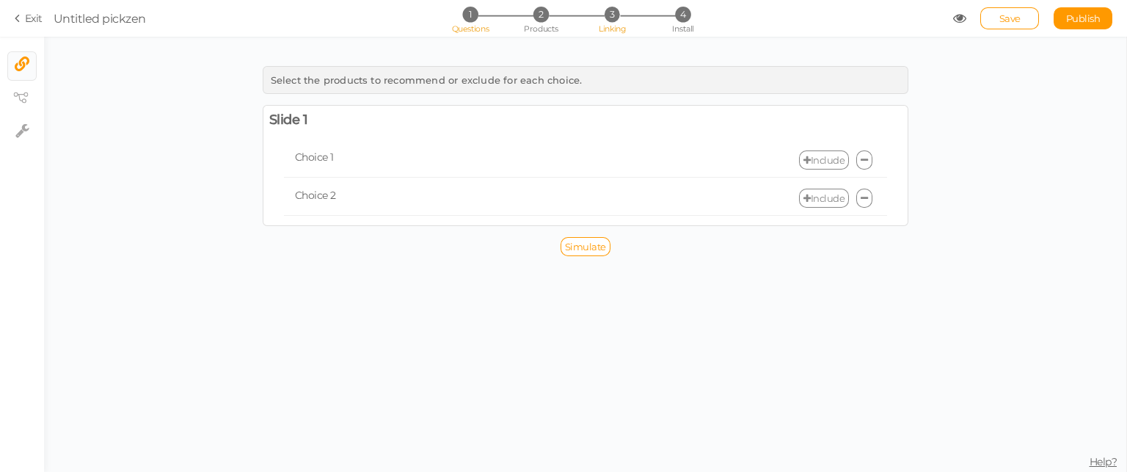
click at [467, 18] on span "1" at bounding box center [469, 14] width 15 height 15
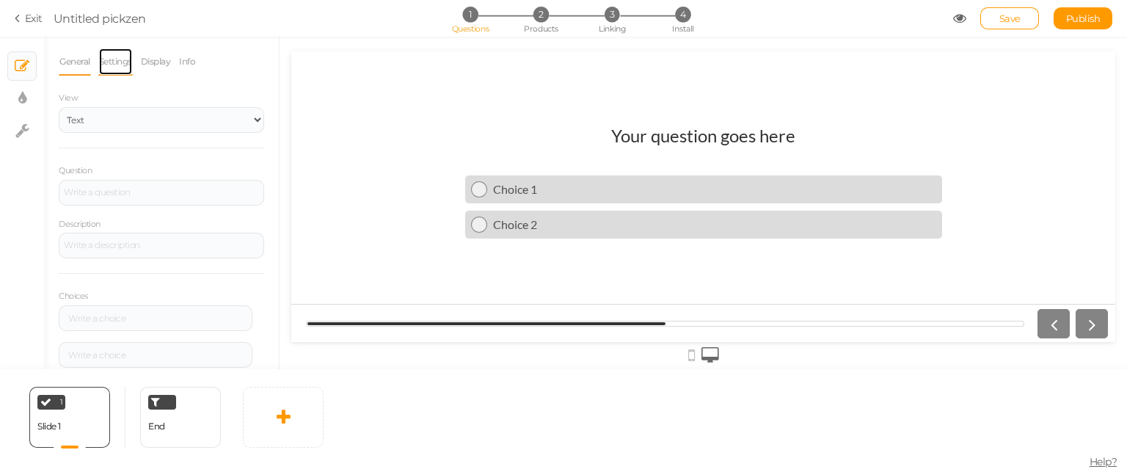
click at [129, 48] on link "Settings" at bounding box center [115, 62] width 34 height 28
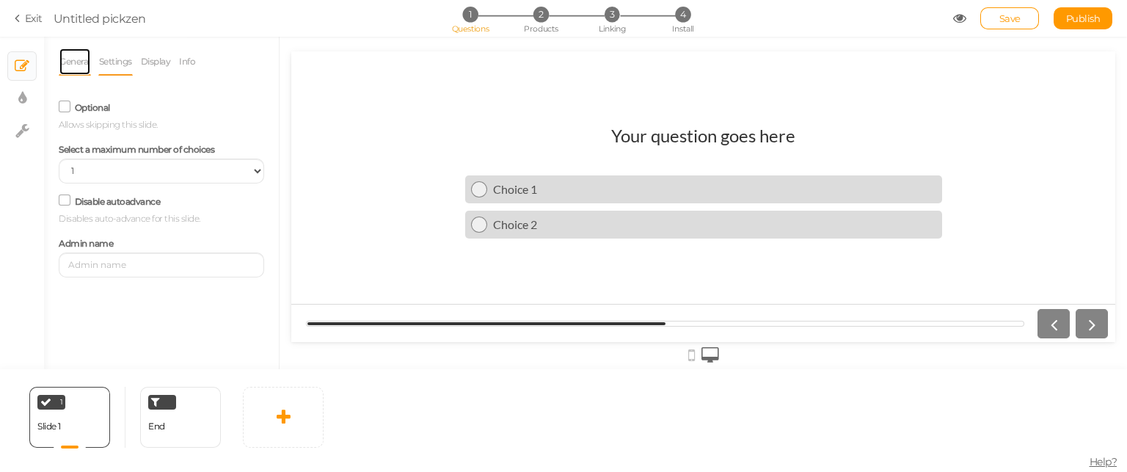
click at [70, 60] on link "General" at bounding box center [75, 62] width 32 height 28
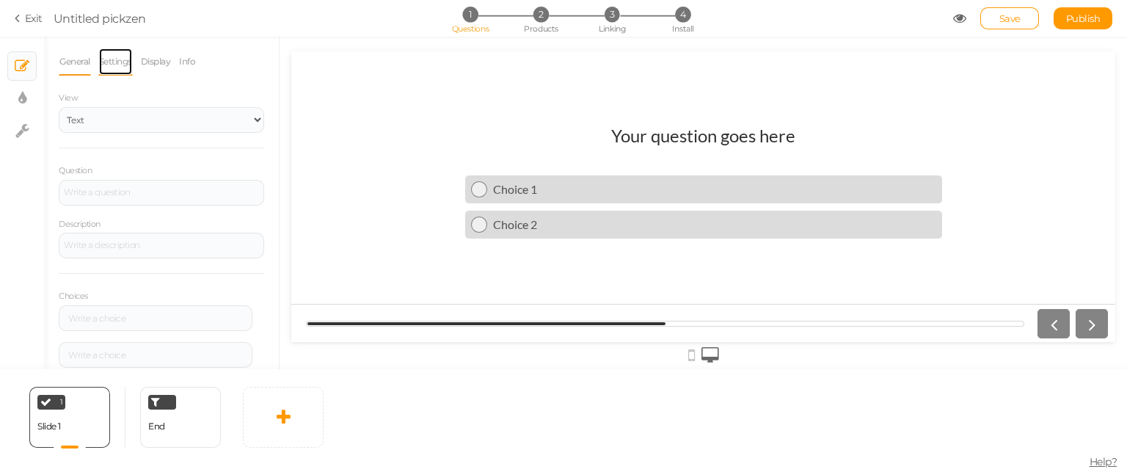
click at [108, 65] on link "Settings" at bounding box center [115, 62] width 34 height 28
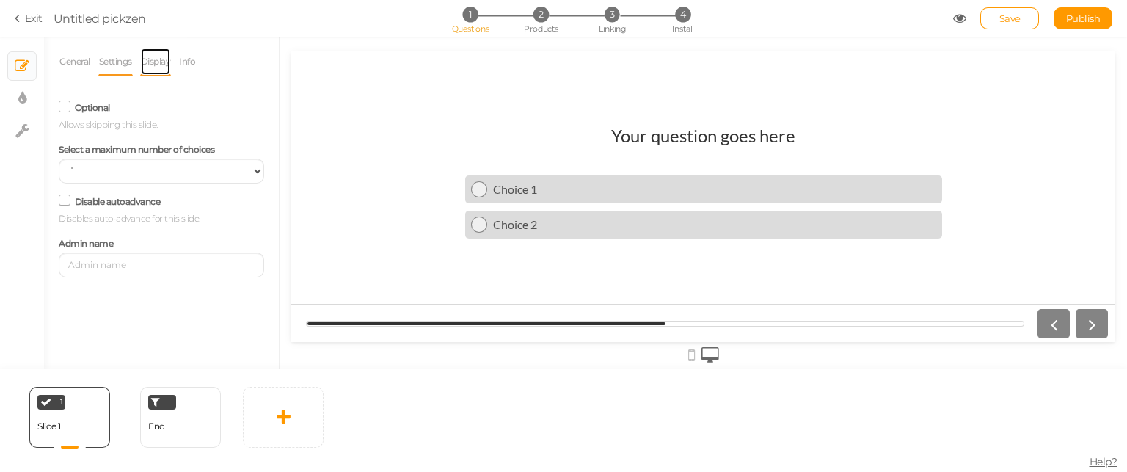
click at [159, 63] on link "Display" at bounding box center [156, 62] width 32 height 28
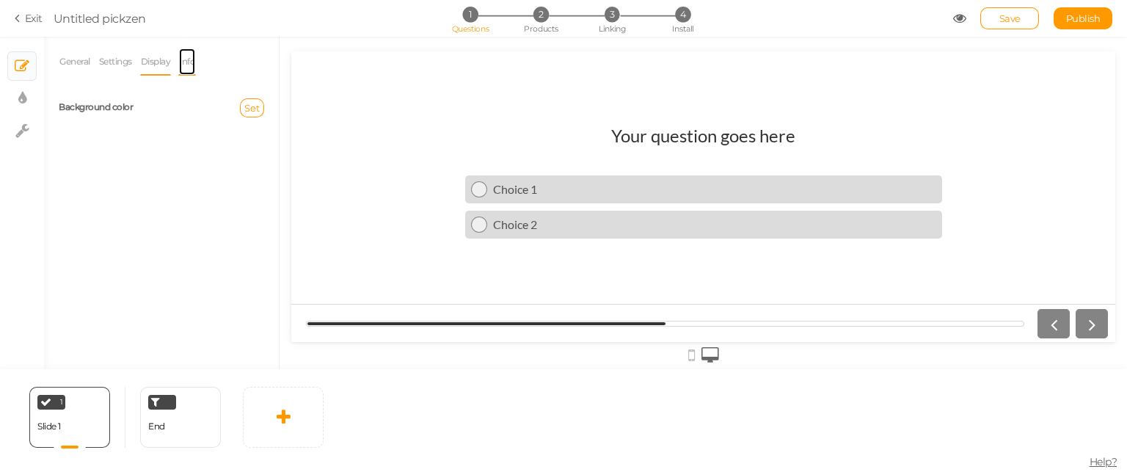
click at [185, 66] on link "Info" at bounding box center [187, 62] width 18 height 28
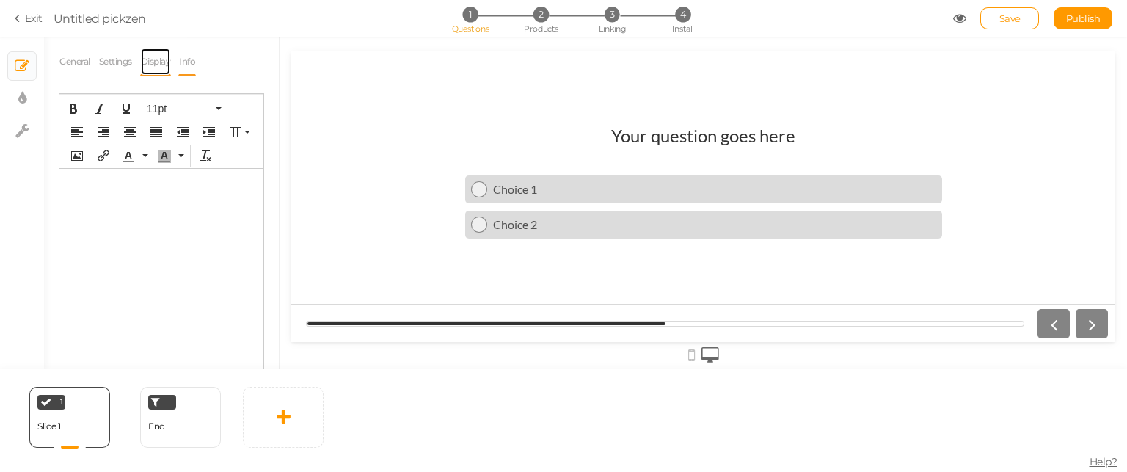
click at [155, 65] on link "Display" at bounding box center [156, 62] width 32 height 28
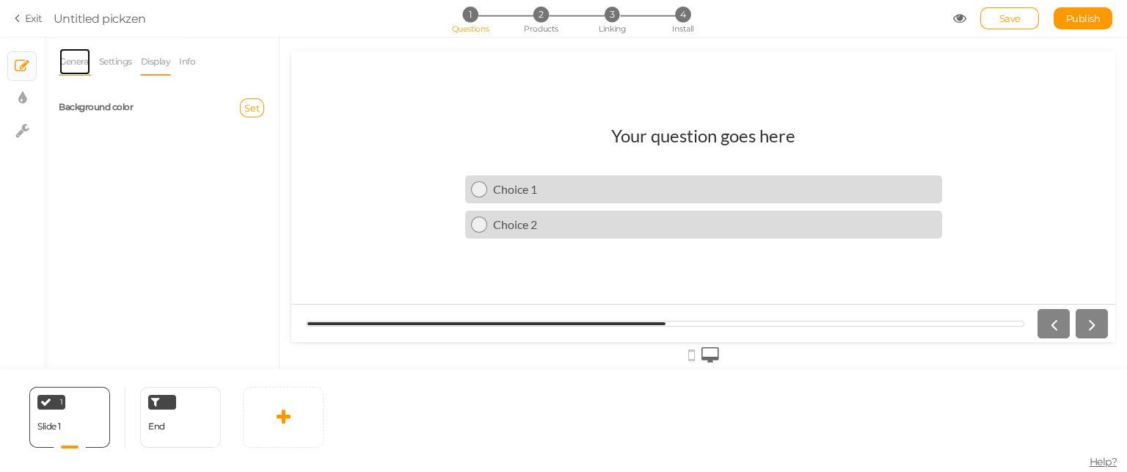
click at [63, 54] on link "General" at bounding box center [75, 62] width 32 height 28
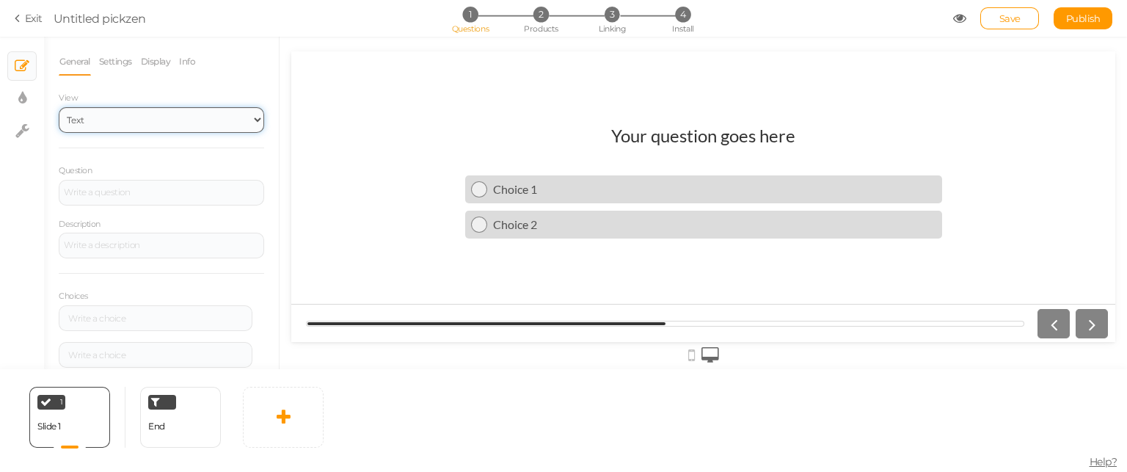
click at [201, 128] on select "Text Images Slider Dropdown" at bounding box center [161, 120] width 205 height 26
click at [27, 23] on link "Exit" at bounding box center [29, 18] width 28 height 15
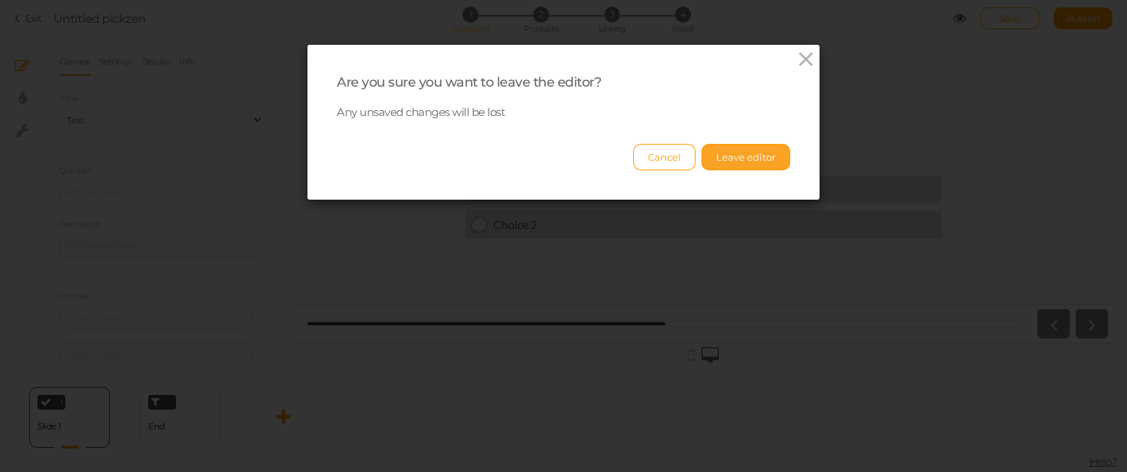
click at [736, 157] on button "Leave editor" at bounding box center [746, 157] width 89 height 26
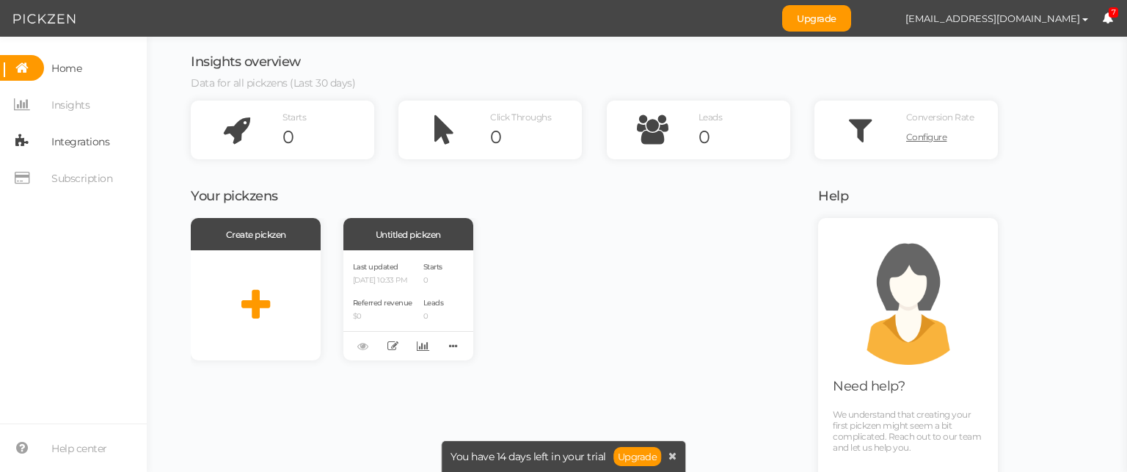
click at [101, 136] on span "Integrations" at bounding box center [80, 141] width 58 height 23
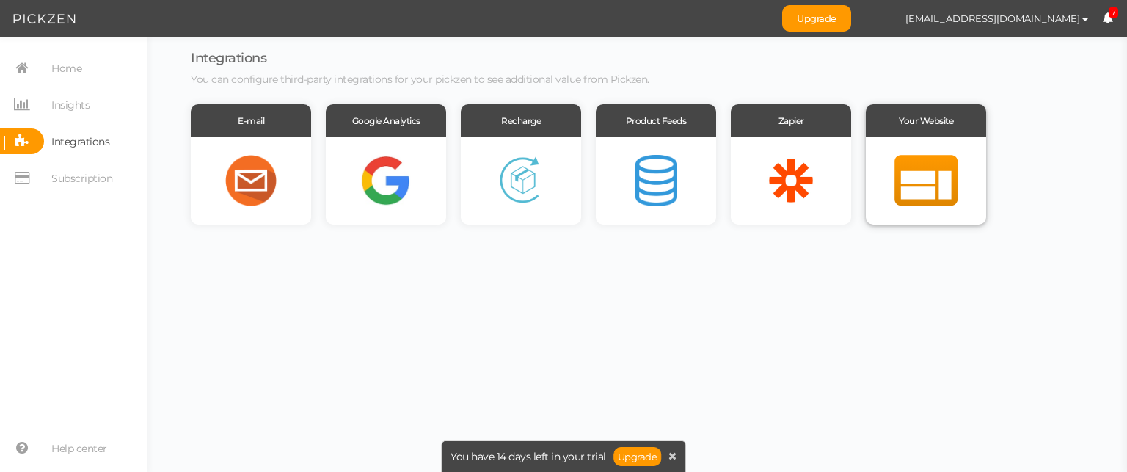
click at [919, 183] on div at bounding box center [926, 181] width 120 height 88
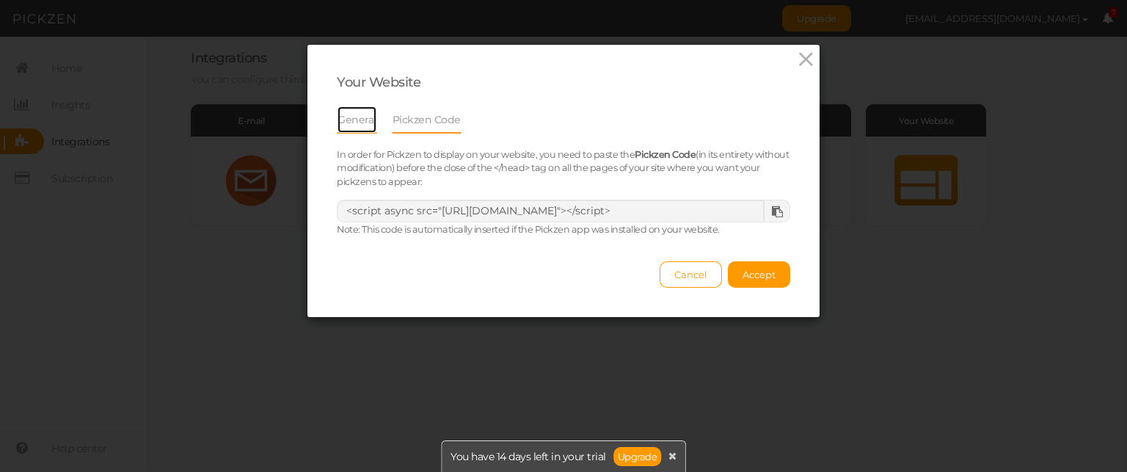
click at [369, 120] on link "General" at bounding box center [357, 120] width 40 height 28
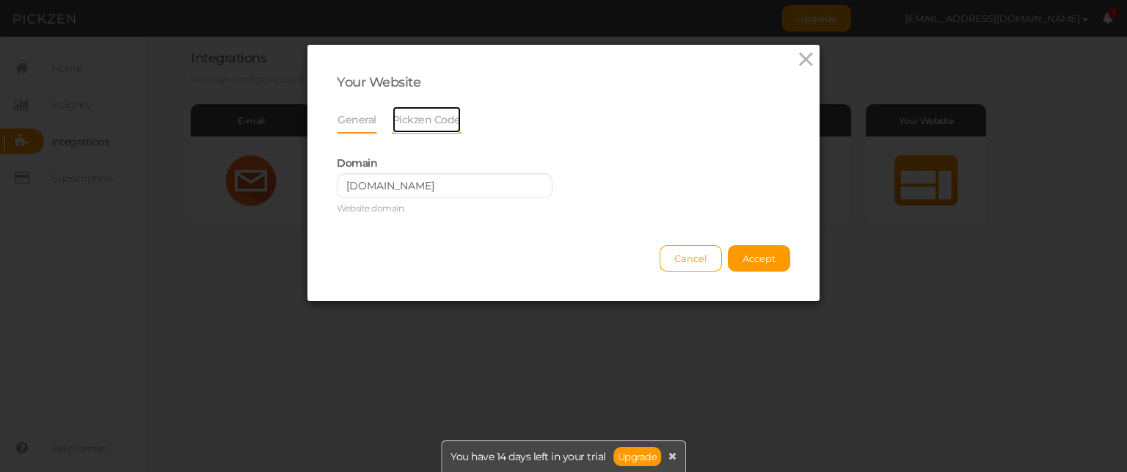
click at [403, 115] on link "Pickzen Code" at bounding box center [427, 120] width 70 height 28
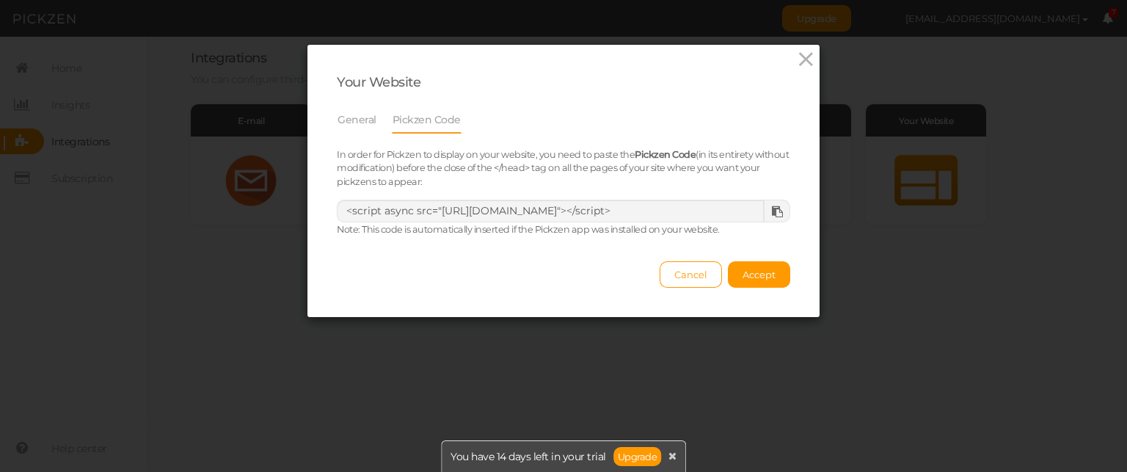
click at [774, 203] on div at bounding box center [776, 210] width 27 height 21
click at [772, 210] on icon at bounding box center [777, 211] width 11 height 11
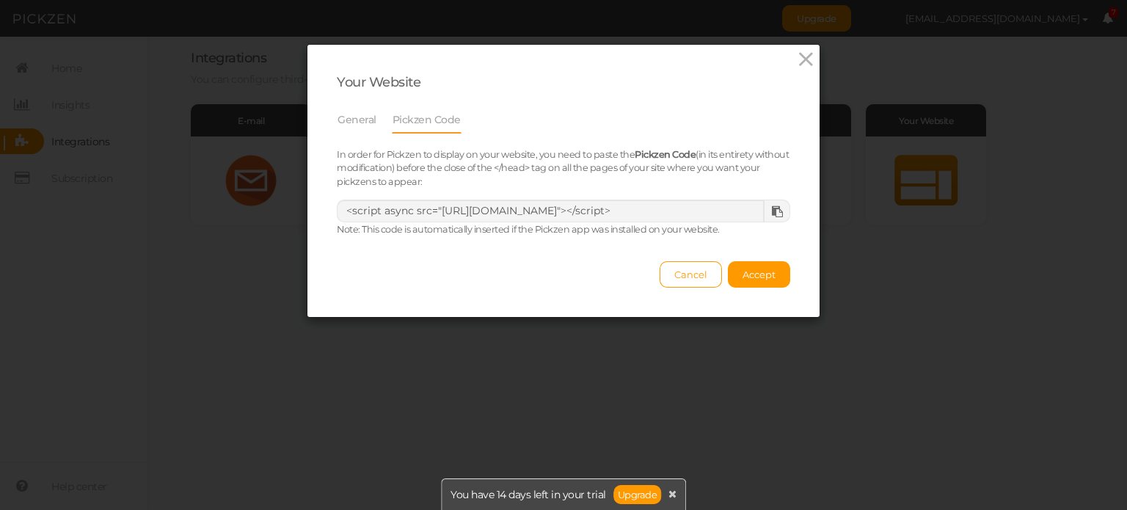
click at [772, 210] on icon at bounding box center [777, 211] width 11 height 11
click at [360, 116] on link "General" at bounding box center [357, 120] width 40 height 28
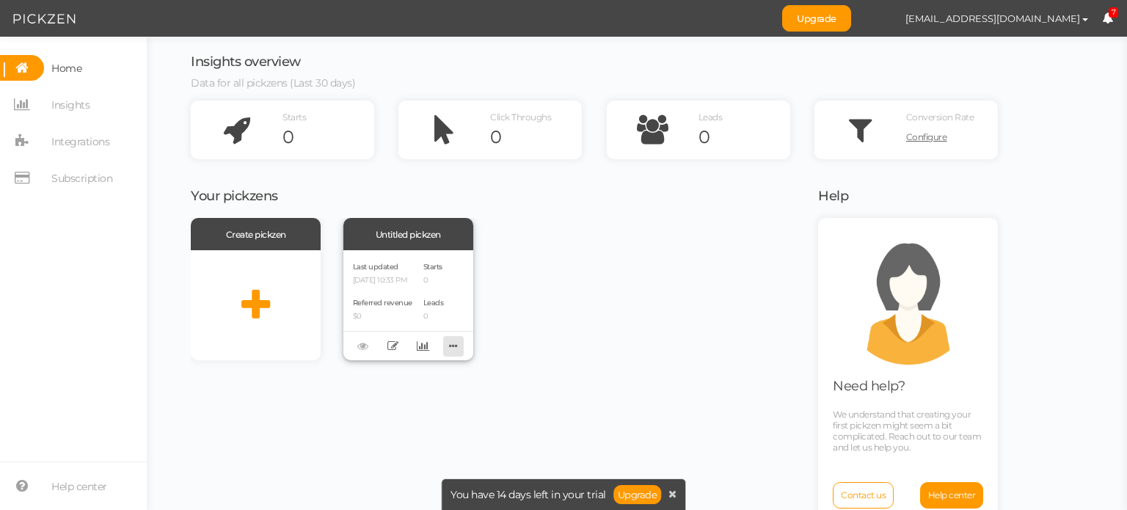
click at [459, 346] on icon at bounding box center [453, 346] width 21 height 23
click at [434, 399] on span "Recover version" at bounding box center [410, 400] width 66 height 11
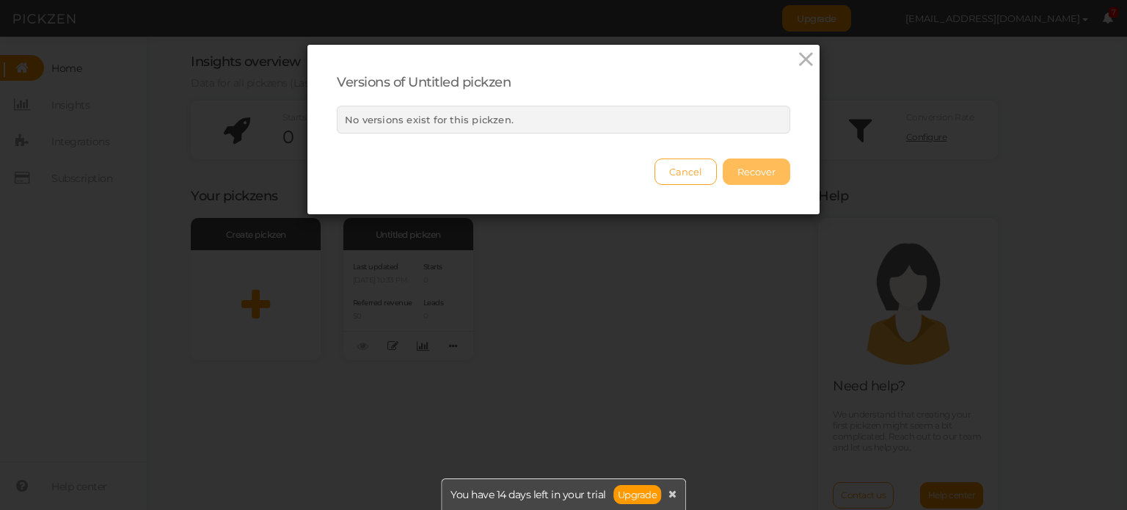
click at [687, 171] on span "Cancel" at bounding box center [685, 172] width 33 height 12
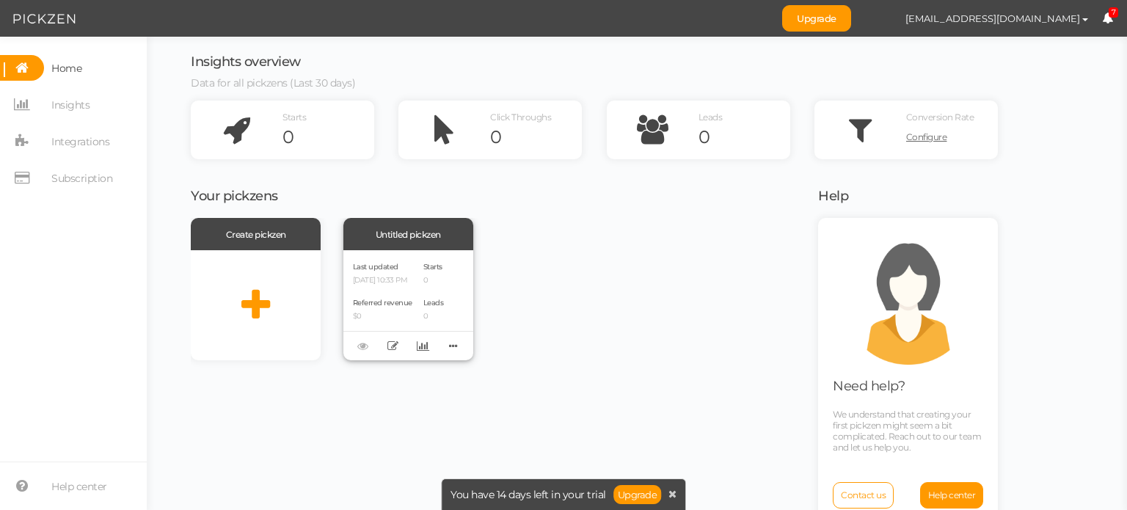
click at [371, 346] on div "Delete Clone Recover version" at bounding box center [408, 345] width 130 height 29
click at [363, 344] on div "Delete Clone Recover version" at bounding box center [408, 345] width 130 height 29
click at [456, 352] on icon at bounding box center [453, 346] width 21 height 23
click at [415, 367] on link "Delete" at bounding box center [404, 369] width 116 height 15
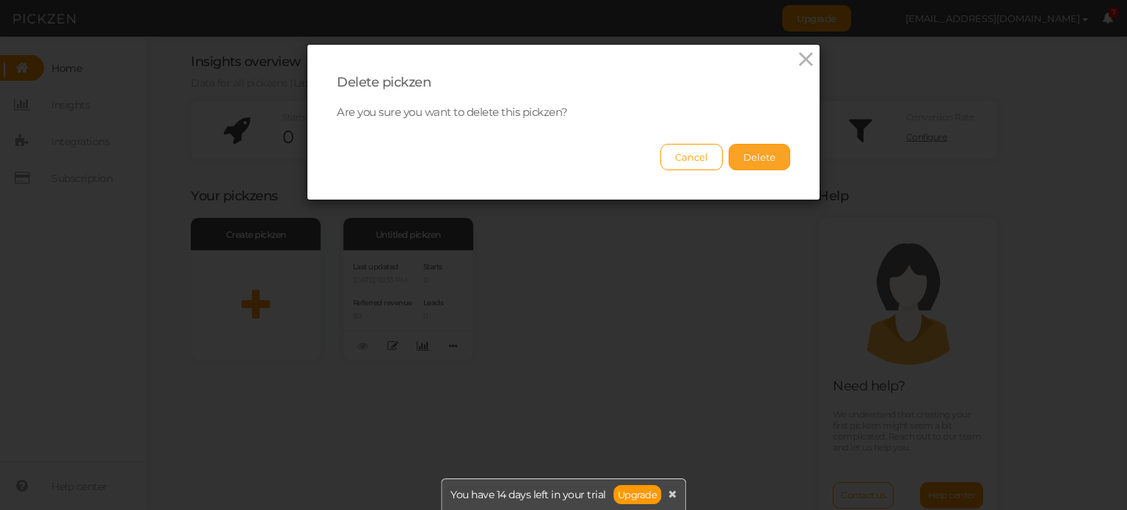
click at [768, 160] on button "Delete" at bounding box center [760, 157] width 62 height 26
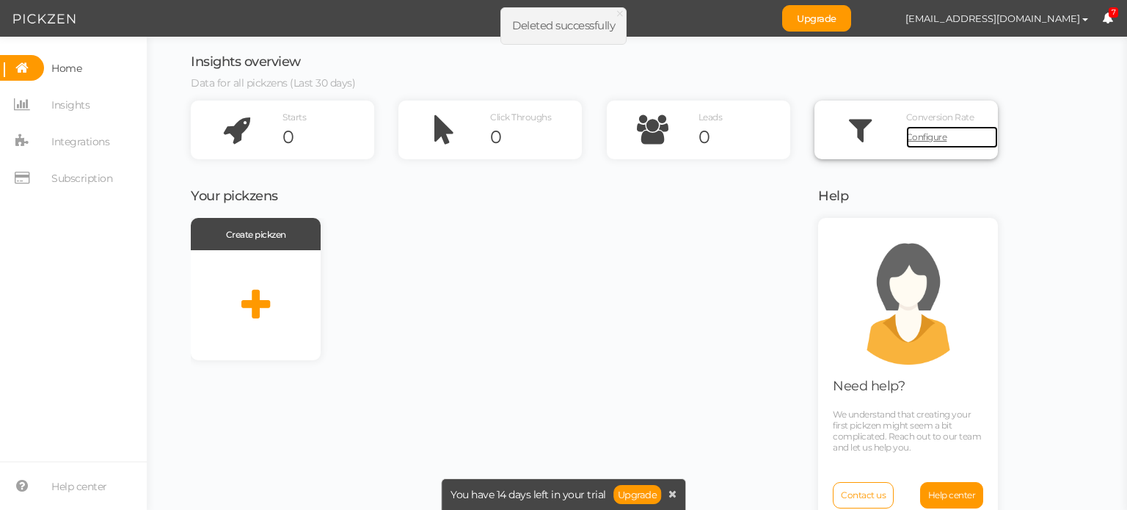
click at [928, 137] on span "Configure" at bounding box center [926, 136] width 41 height 11
